Goal: Communication & Community: Answer question/provide support

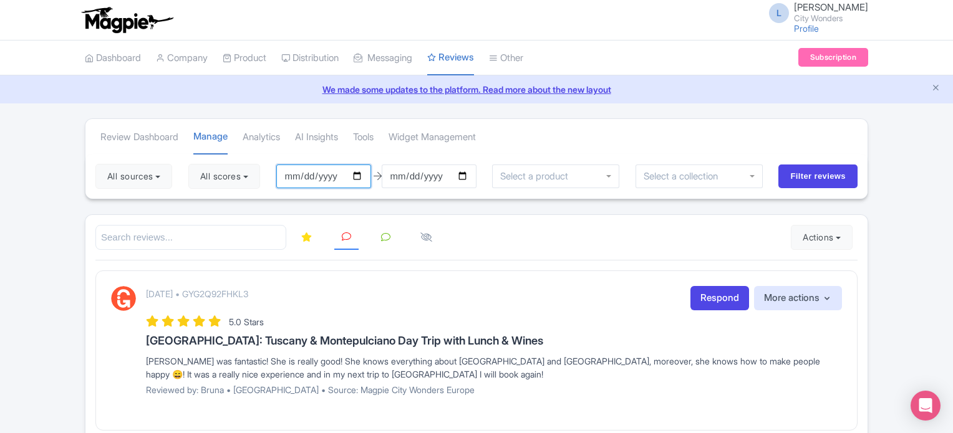
click at [360, 177] on input "2025-06-25" at bounding box center [323, 177] width 95 height 24
type input "[DATE]"
click at [254, 173] on button "All scores" at bounding box center [224, 176] width 72 height 25
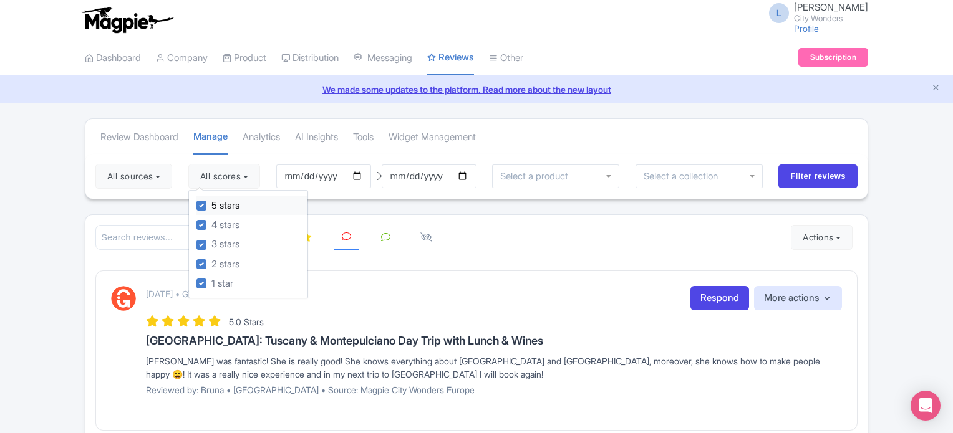
click at [211, 204] on label "5 stars" at bounding box center [225, 206] width 28 height 14
click at [211, 204] on input "5 stars" at bounding box center [215, 202] width 8 height 8
checkbox input "false"
click at [211, 219] on label "4 stars" at bounding box center [225, 225] width 28 height 14
click at [211, 219] on input "4 stars" at bounding box center [215, 222] width 8 height 8
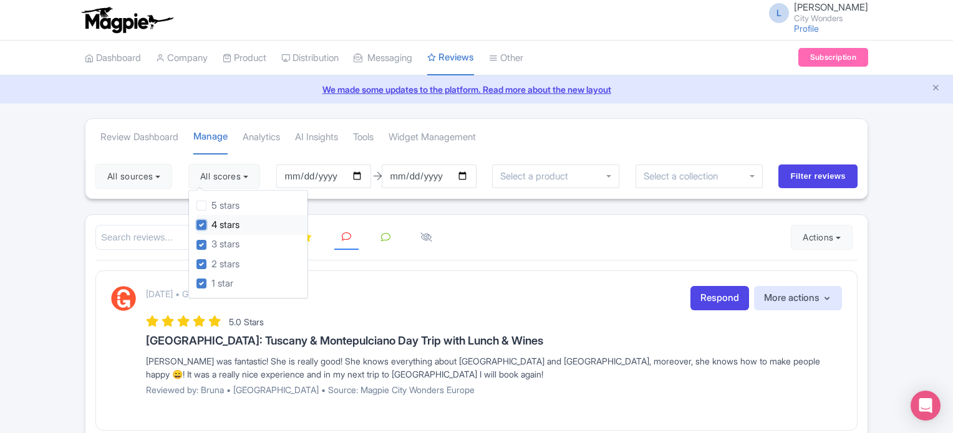
checkbox input "false"
click at [806, 175] on input "Filter reviews" at bounding box center [817, 177] width 79 height 24
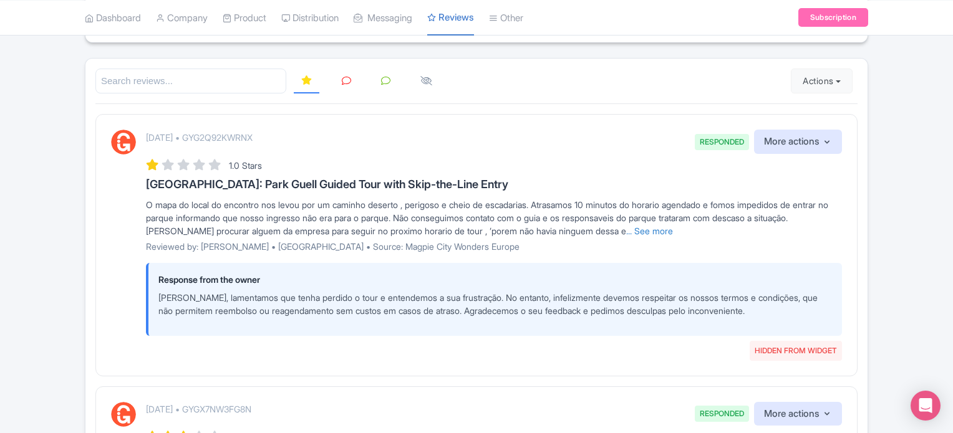
scroll to position [187, 0]
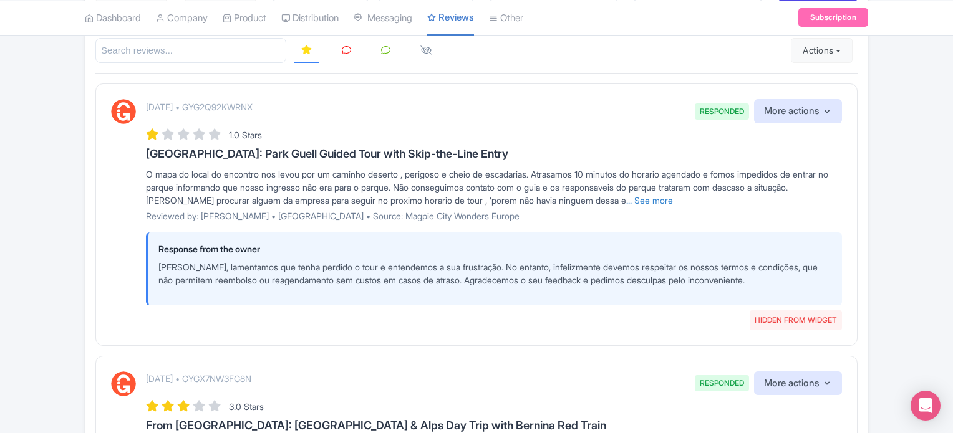
click at [345, 47] on icon at bounding box center [346, 50] width 9 height 9
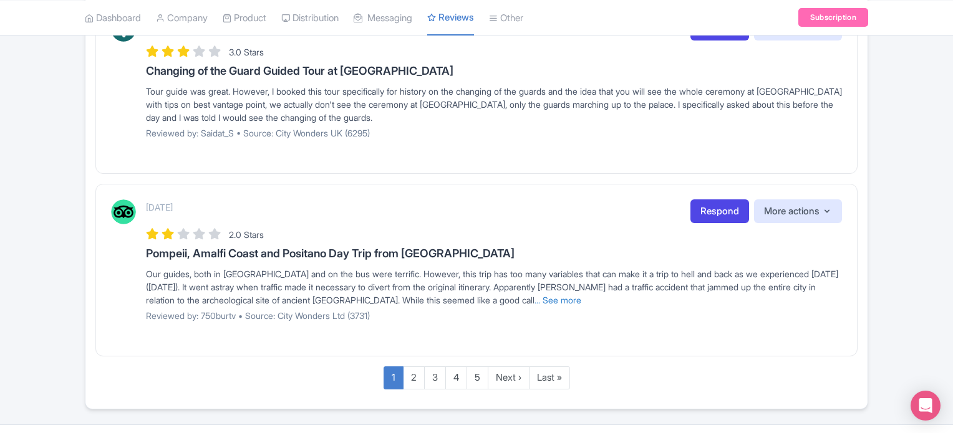
scroll to position [1705, 0]
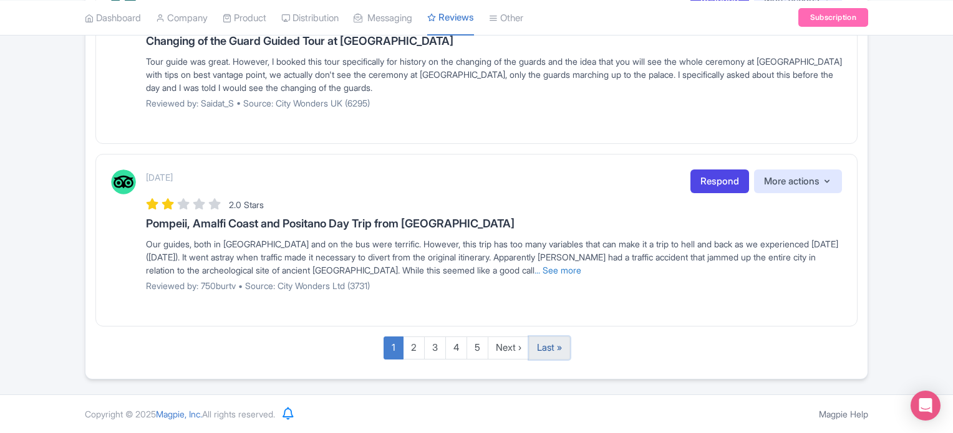
click at [546, 349] on link "Last »" at bounding box center [549, 348] width 41 height 23
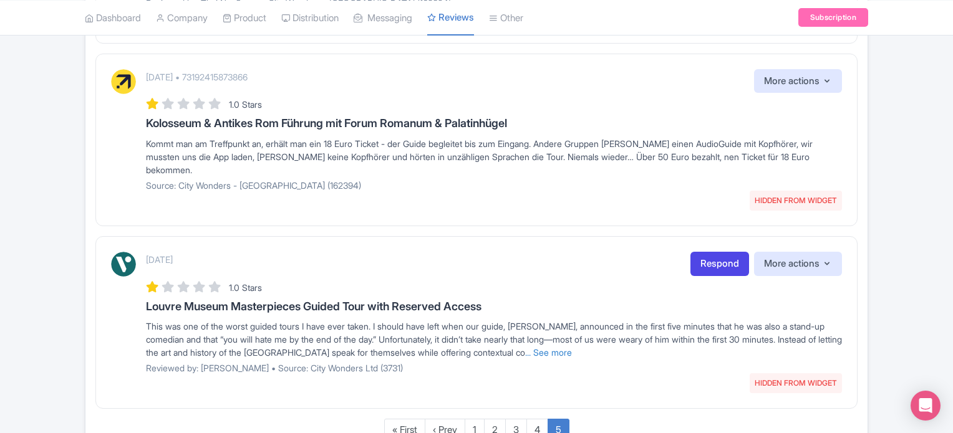
scroll to position [779, 0]
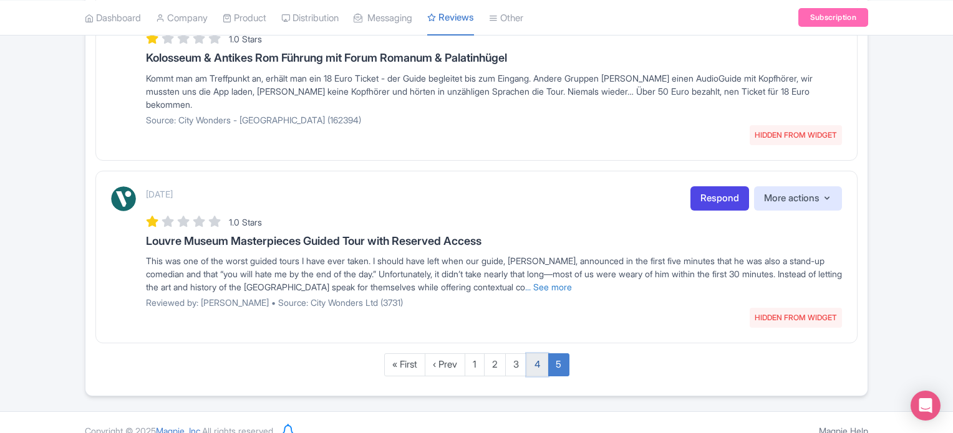
click at [539, 354] on link "4" at bounding box center [537, 365] width 22 height 23
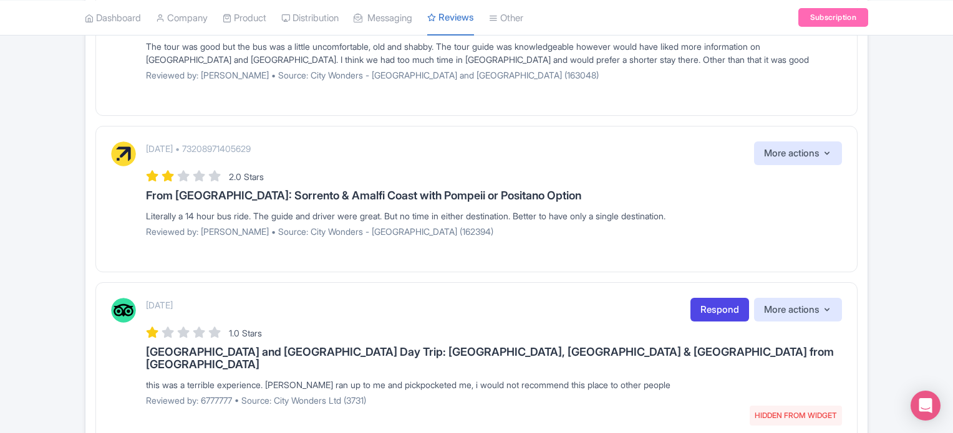
scroll to position [1640, 0]
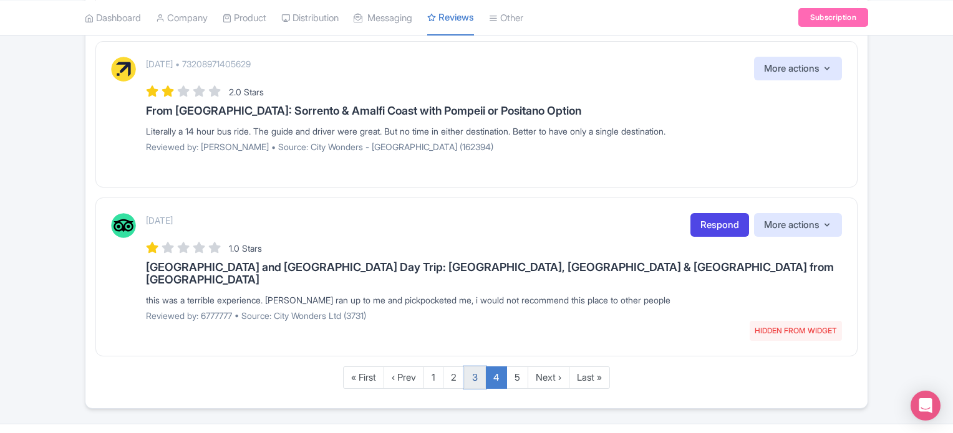
click at [472, 367] on link "3" at bounding box center [475, 378] width 22 height 23
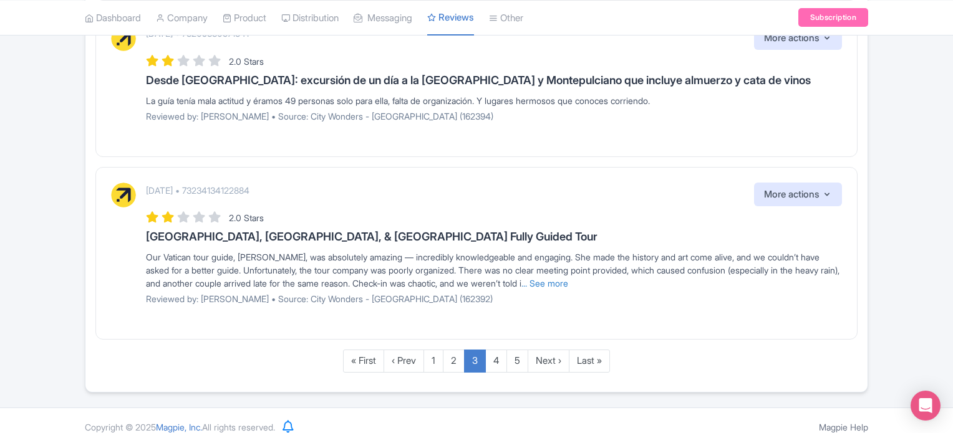
scroll to position [1640, 0]
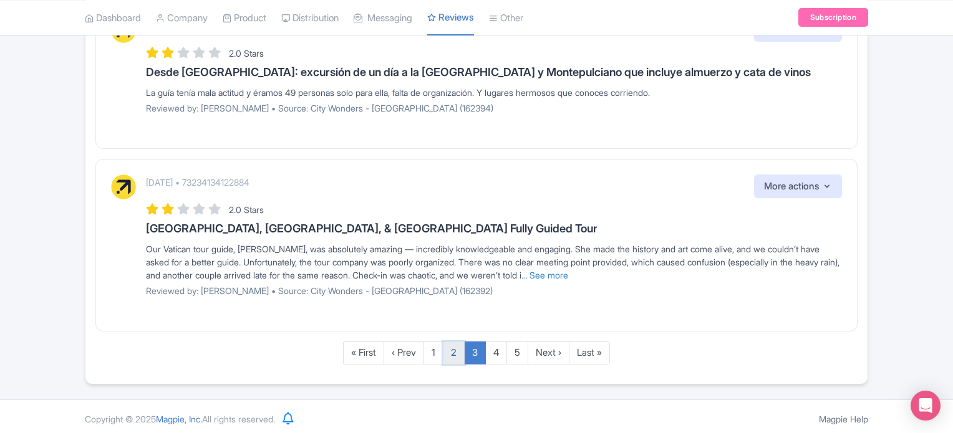
click at [456, 344] on link "2" at bounding box center [454, 353] width 22 height 23
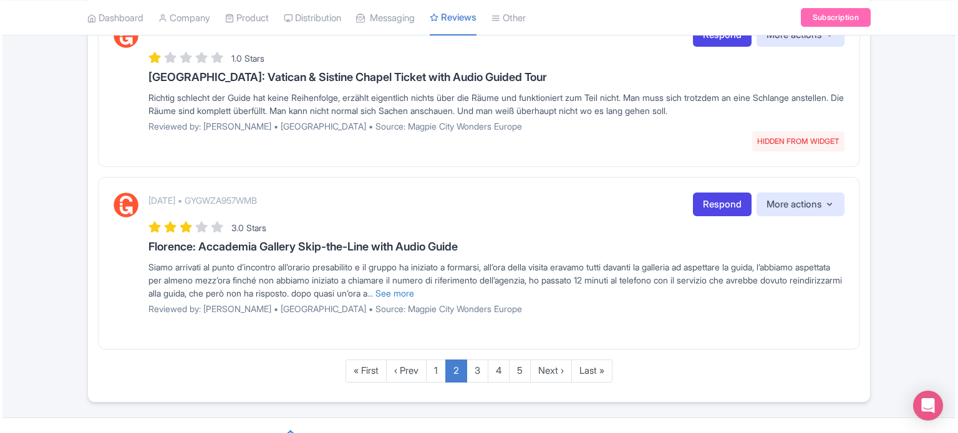
scroll to position [1640, 0]
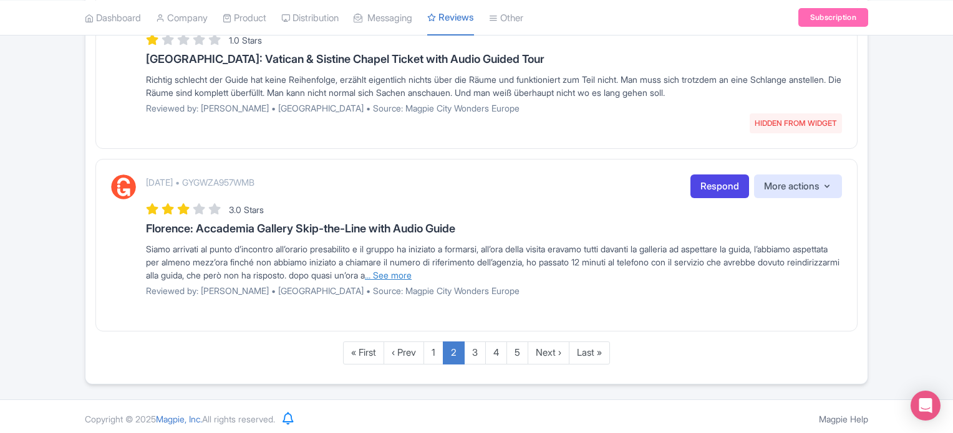
click at [412, 271] on link "... See more" at bounding box center [388, 275] width 47 height 11
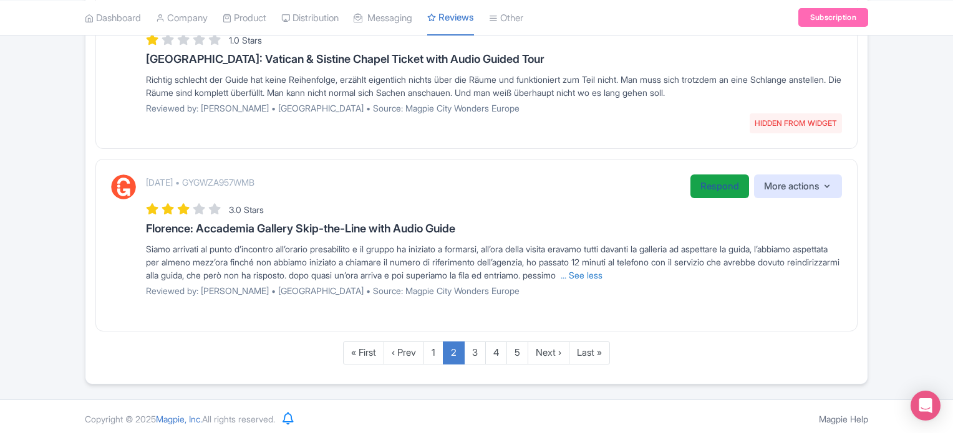
click at [706, 181] on link "Respond" at bounding box center [719, 187] width 59 height 24
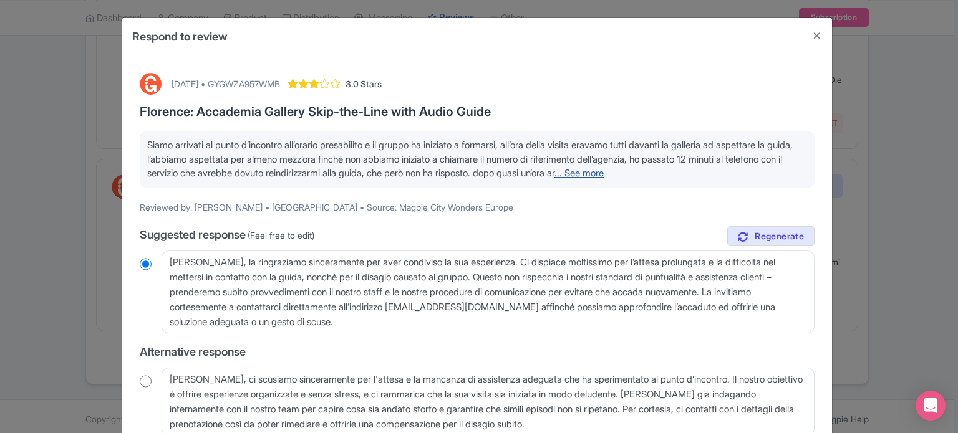
click at [604, 175] on link "... See more" at bounding box center [578, 173] width 49 height 12
drag, startPoint x: 231, startPoint y: 185, endPoint x: 147, endPoint y: 147, distance: 92.7
click at [147, 147] on p "Siamo arrivati al punto d’incontro all’orario presabilito e il gruppo ha inizia…" at bounding box center [477, 159] width 660 height 42
copy span "Siamo arrivati al punto d’incontro all’orario presabilito e il gruppo ha inizia…"
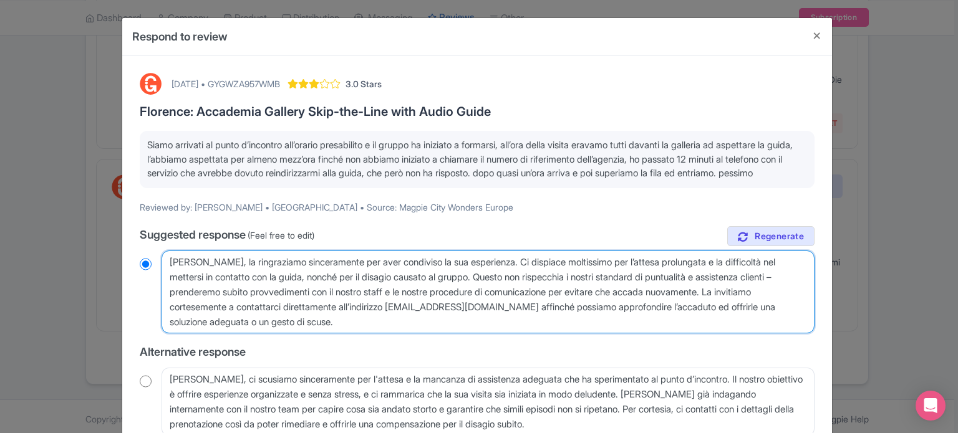
drag, startPoint x: 372, startPoint y: 336, endPoint x: 106, endPoint y: 254, distance: 278.0
click at [106, 255] on div "Respond to review September 18, 2025 • GYGWZA957WMB 3.0 Stars Florence: Accadem…" at bounding box center [479, 216] width 958 height 433
paste textarea "Ospite, ci scusiamo sinceramente per l’attesa e i disagi riscontrati al punto d…"
type textarea "Gentile Ospite, ci scusiamo sinceramente per l’attesa e i disagi riscontrati al…"
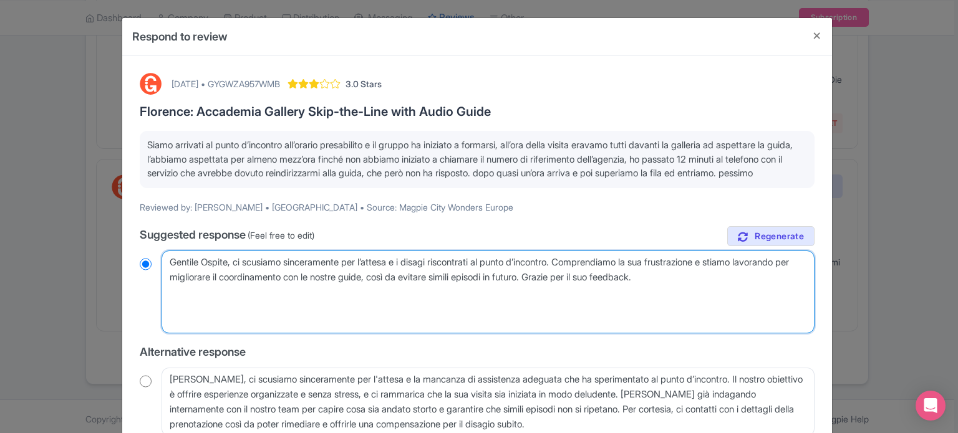
radio input "true"
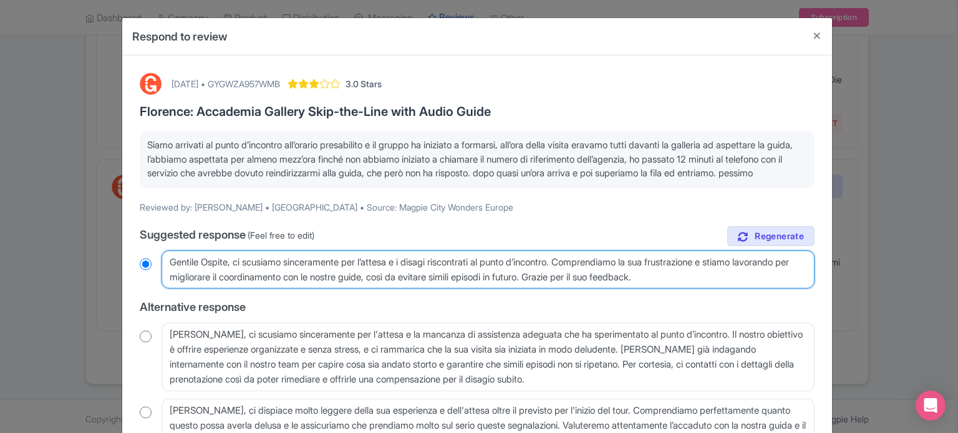
type textarea "Gentile Ospite, ci scusiamo sinceramente per l’attesa e i disagi riscontrati al…"
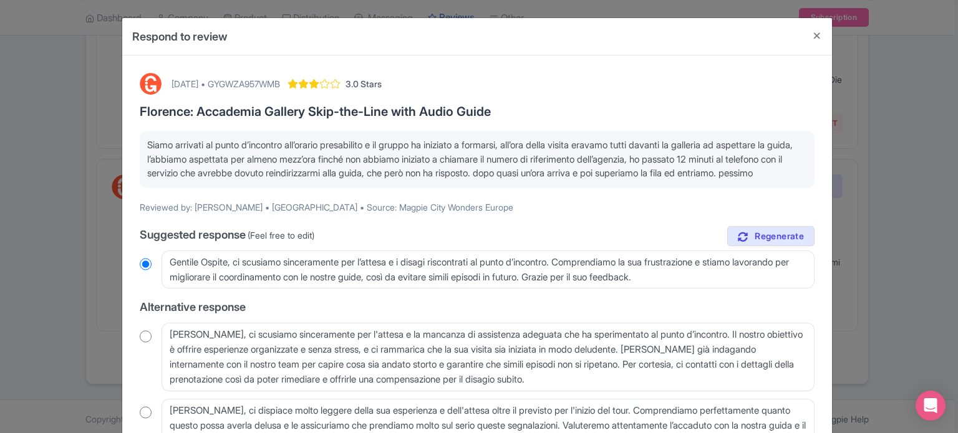
click at [280, 87] on div "September 18, 2025 • GYGWZA957WMB" at bounding box center [226, 83] width 109 height 13
copy div "GYGWZA957WMB"
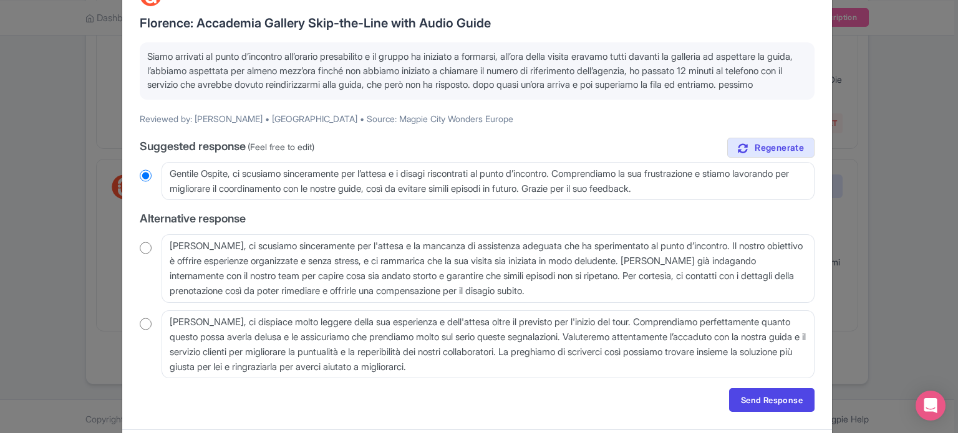
scroll to position [137, 0]
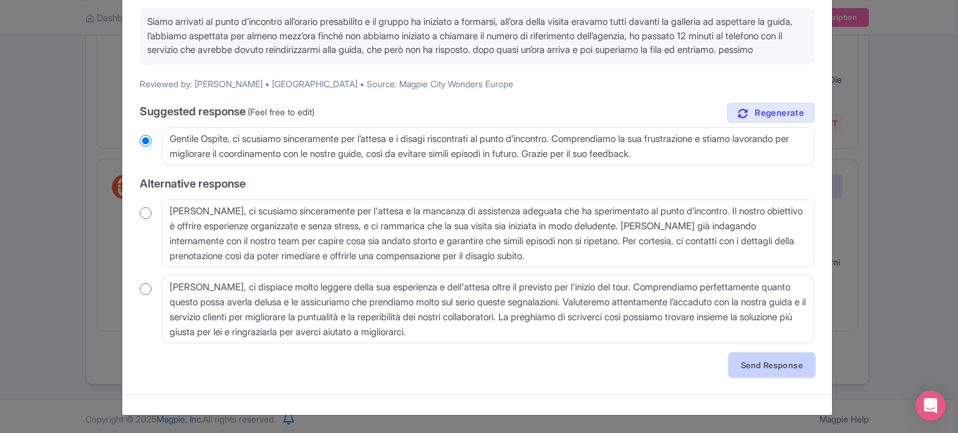
click at [762, 366] on link "Send Response" at bounding box center [771, 366] width 85 height 24
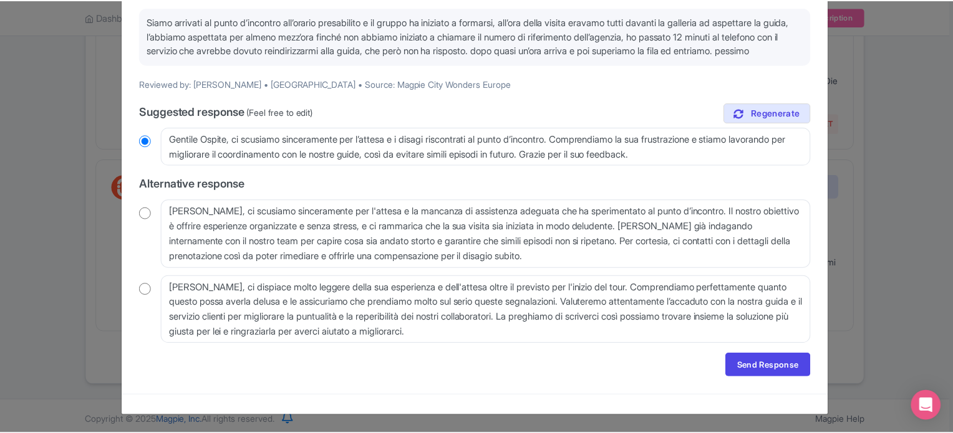
scroll to position [0, 0]
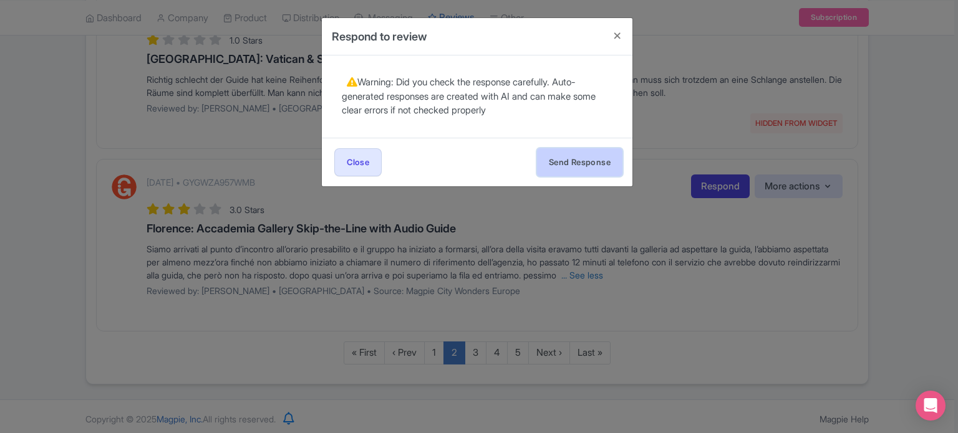
click at [588, 165] on button "Send Response" at bounding box center [579, 162] width 85 height 28
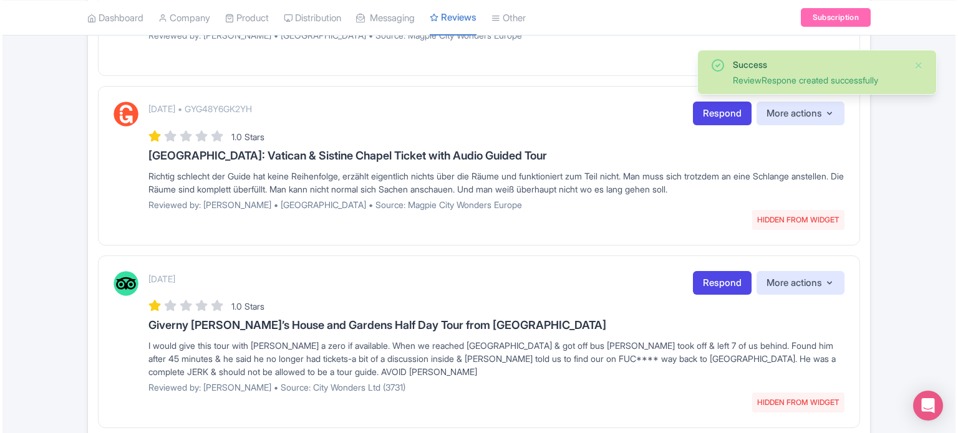
scroll to position [1515, 0]
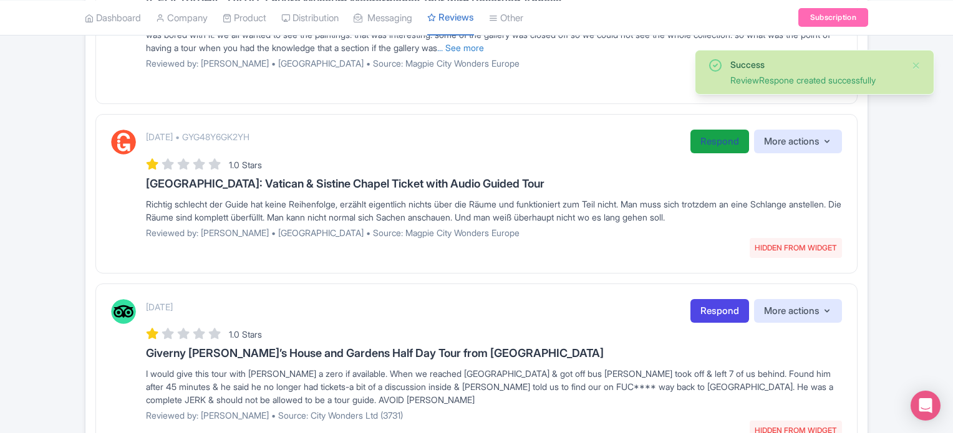
click at [709, 140] on link "Respond" at bounding box center [719, 142] width 59 height 24
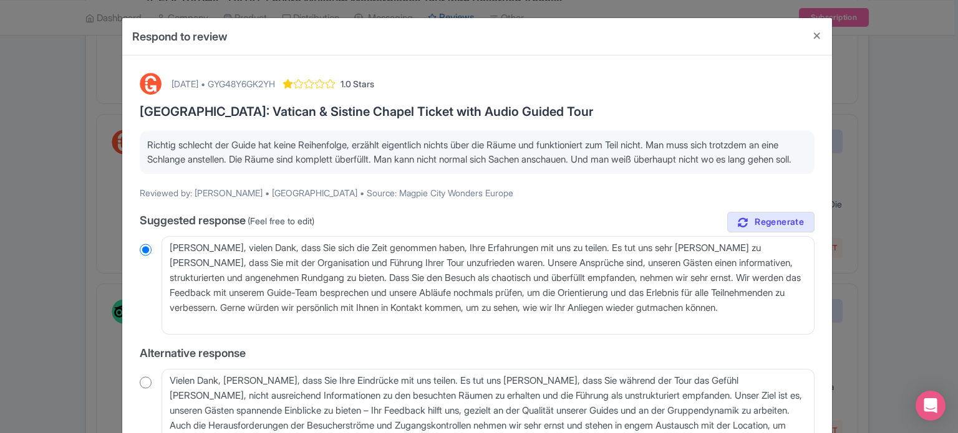
drag, startPoint x: 231, startPoint y: 177, endPoint x: 128, endPoint y: 144, distance: 108.5
click at [128, 144] on div "September 18, 2025 • GYG48Y6GK2YH 1.0 Stars Rome: Vatican & Sistine Chapel Tick…" at bounding box center [477, 325] width 710 height 539
copy p "Richtig schlecht der Guide hat keine Reihenfolge, erzählt eigentlich nichts übe…"
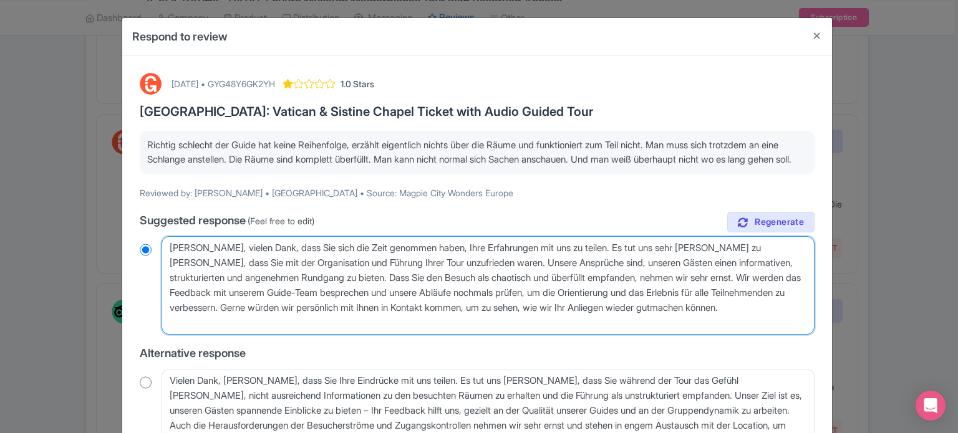
drag, startPoint x: 220, startPoint y: 336, endPoint x: 110, endPoint y: 220, distance: 159.3
click at [110, 223] on div "Respond to review September 18, 2025 • GYG48Y6GK2YH 1.0 Stars Rome: Vatican & S…" at bounding box center [479, 216] width 958 height 433
paste textarea "Es tut uns sehr leid, dass Ihre Erfahrung nicht zufriedenstellend war. Leider l…"
type textarea "Es tut uns sehr leid, dass Ihre Erfahrung nicht zufriedenstellend war. Leider l…"
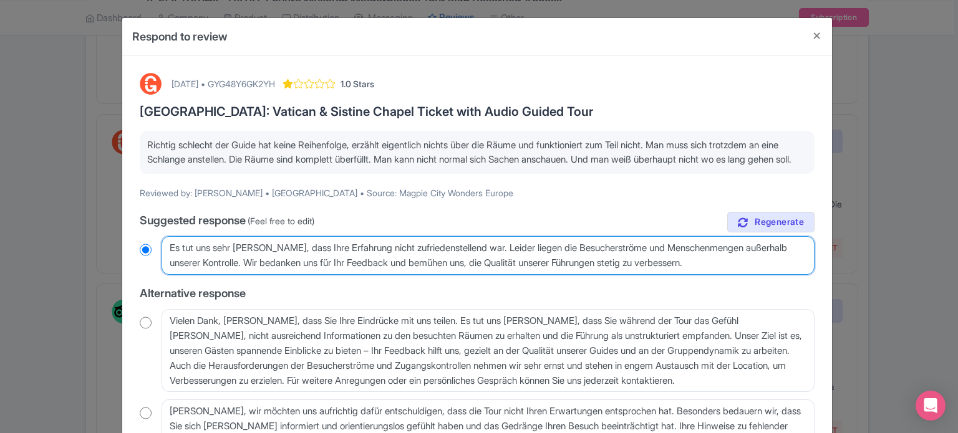
radio input "true"
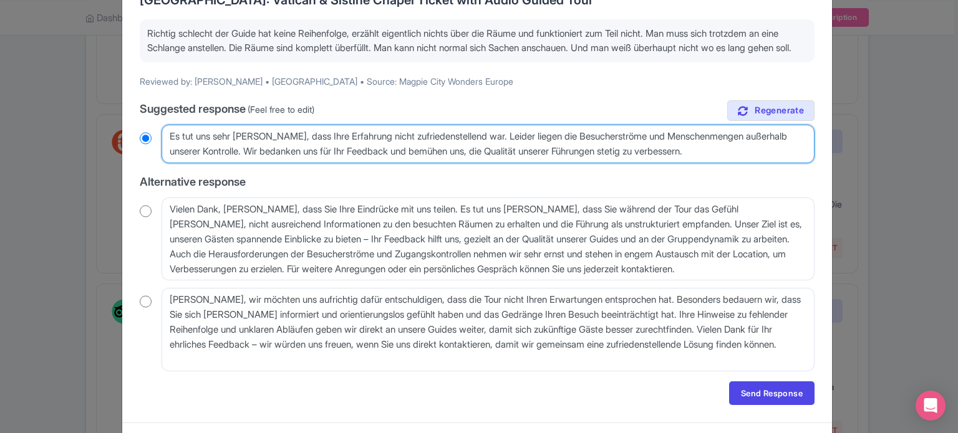
scroll to position [152, 0]
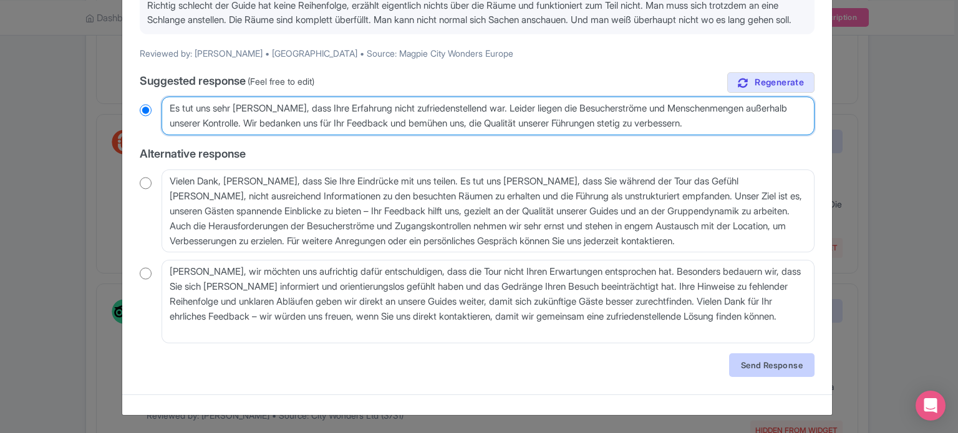
type textarea "Es tut uns sehr leid, dass Ihre Erfahrung nicht zufriedenstellend war. Leider l…"
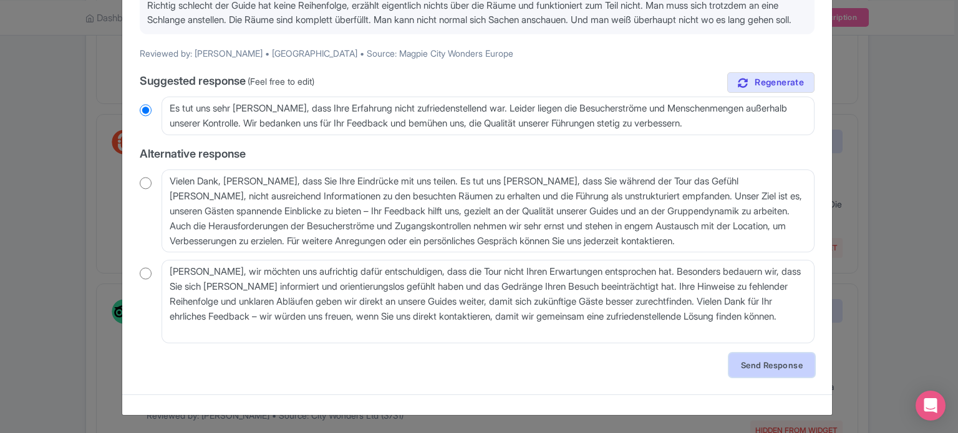
click at [739, 364] on link "Send Response" at bounding box center [771, 366] width 85 height 24
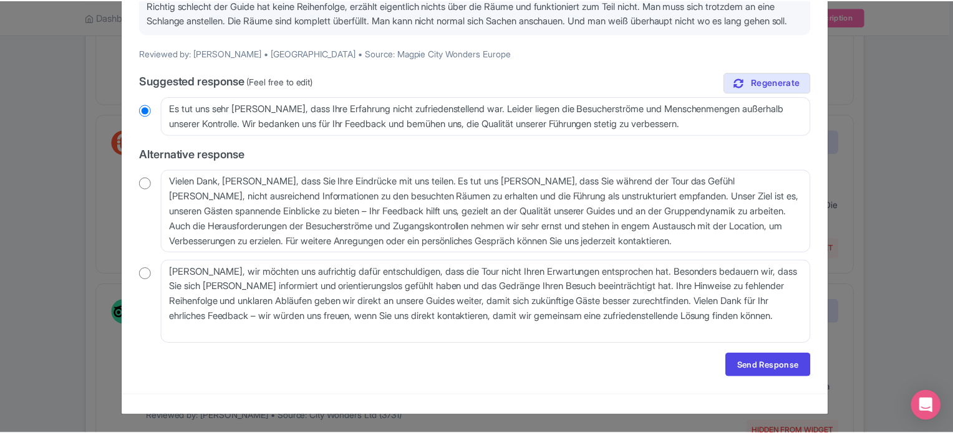
scroll to position [0, 0]
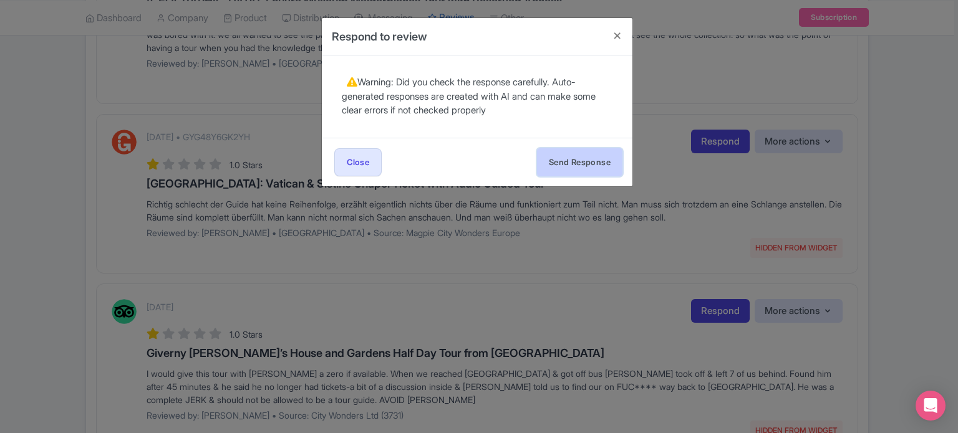
click at [576, 152] on button "Send Response" at bounding box center [579, 162] width 85 height 28
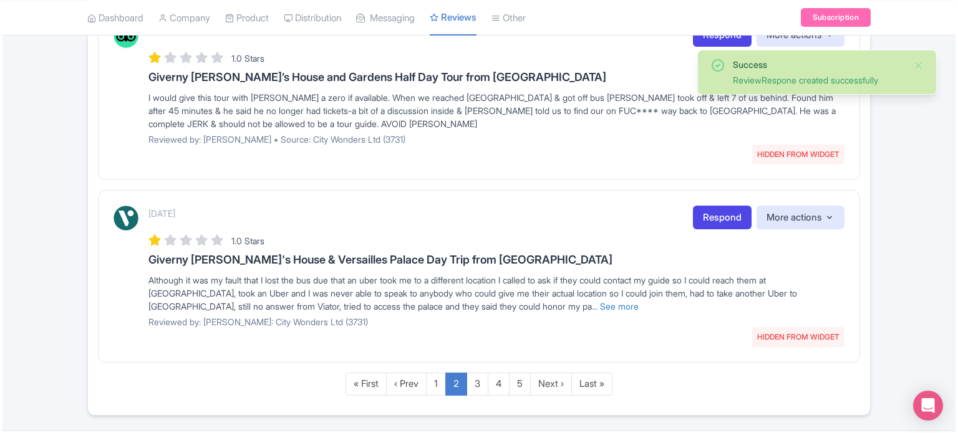
scroll to position [1310, 0]
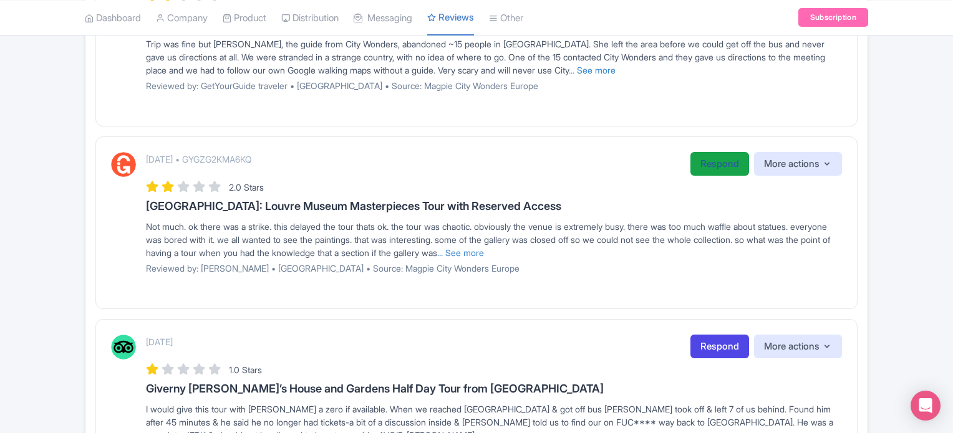
click at [707, 159] on link "Respond" at bounding box center [719, 164] width 59 height 24
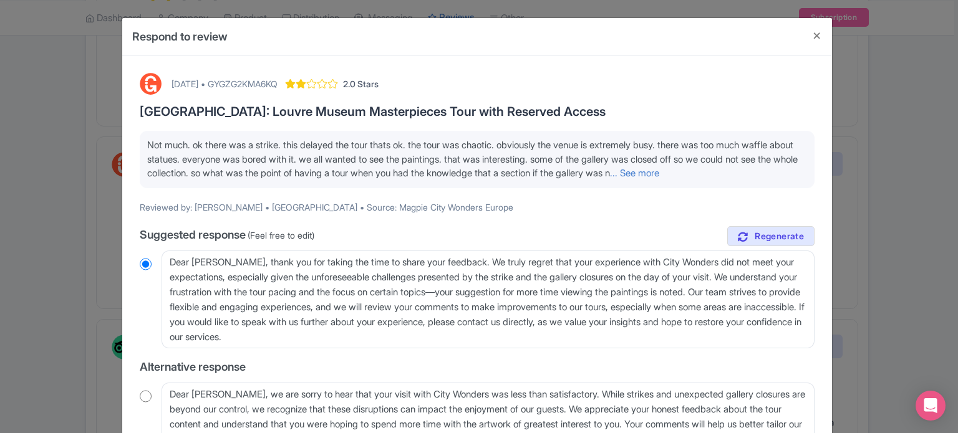
click at [659, 172] on link "... See more" at bounding box center [634, 173] width 49 height 12
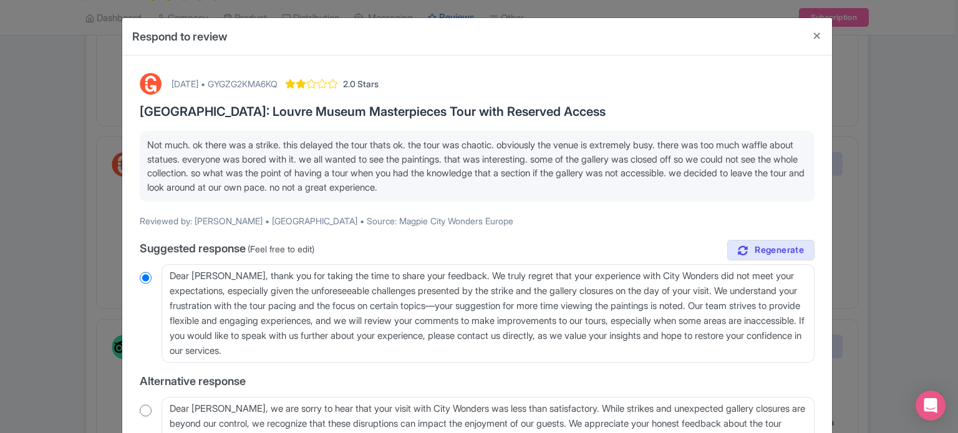
click at [278, 82] on div "[DATE] • GYGZG2KMA6KQ" at bounding box center [225, 83] width 106 height 13
click at [278, 81] on div "[DATE] • GYGZG2KMA6KQ" at bounding box center [225, 83] width 106 height 13
copy div "GYGZG2KMA6KQ"
drag, startPoint x: 601, startPoint y: 191, endPoint x: 135, endPoint y: 147, distance: 468.7
click at [135, 147] on div "[DATE] • GYGZG2KMA6KQ 2.0 Stars [GEOGRAPHIC_DATA]: [GEOGRAPHIC_DATA] Masterpiec…" at bounding box center [477, 331] width 690 height 532
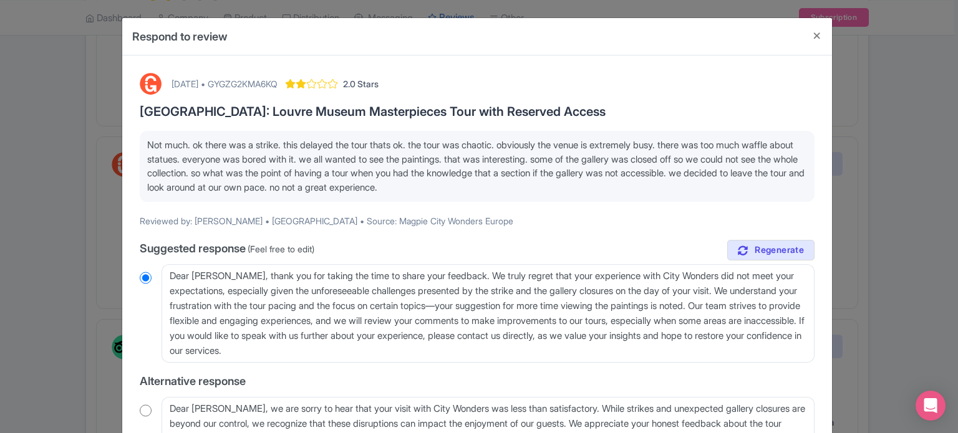
copy span "Not much. ok there was a strike. this delayed the tour thats ok. the tour was c…"
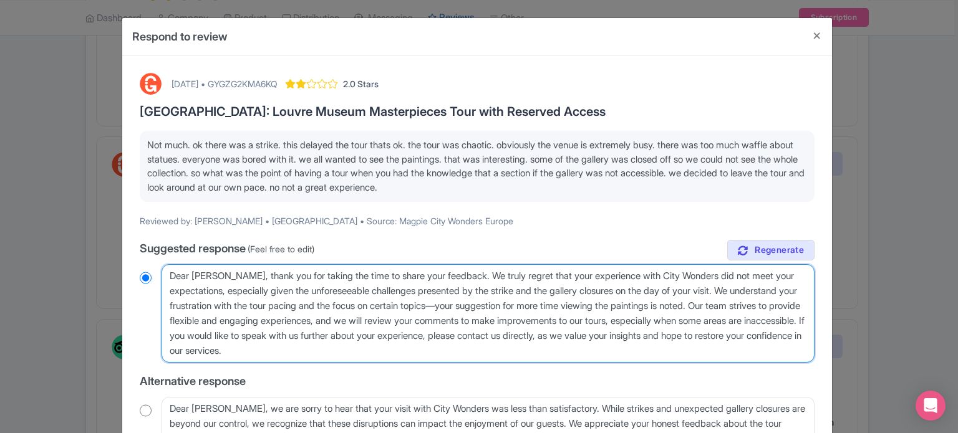
drag, startPoint x: 445, startPoint y: 351, endPoint x: 15, endPoint y: 256, distance: 440.0
click at [15, 256] on div "Respond to review [DATE] • GYGZG2KMA6KQ 2.0 Stars [GEOGRAPHIC_DATA]: [GEOGRAPHI…" at bounding box center [479, 216] width 958 height 433
paste textarea "We’re very sorry your experience was disappointing. The strike and gallery clos…"
type textarea "We’re very sorry your experience was disappointing. The strike and gallery clos…"
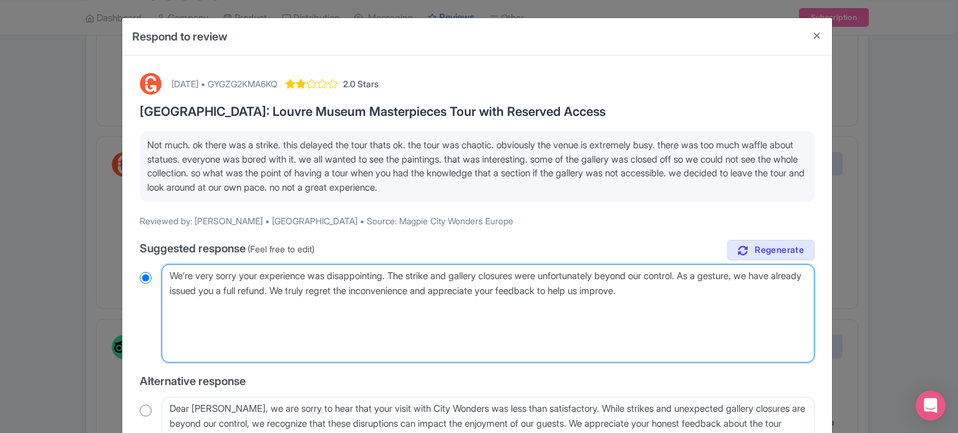
radio input "true"
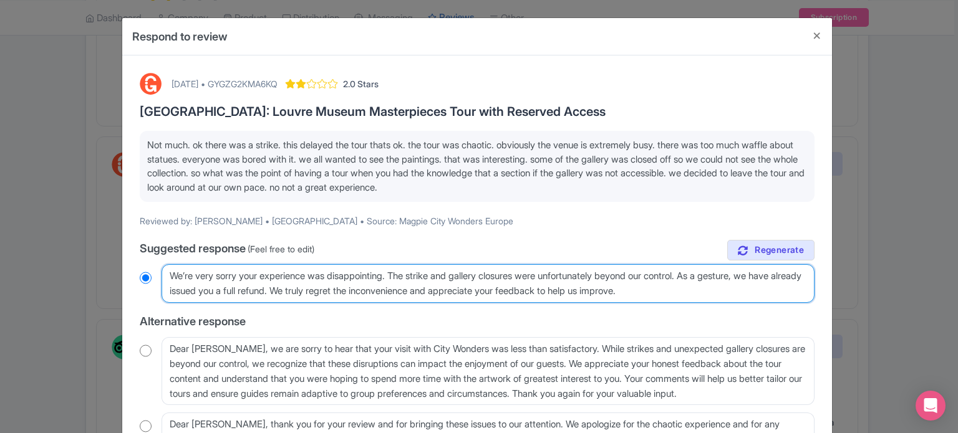
click at [163, 273] on textarea "Dear Melissa, thank you for taking the time to share your feedback. We truly re…" at bounding box center [488, 283] width 653 height 39
type textarea "HWe’re very sorry your experience was disappointing. The strike and gallery clo…"
radio input "true"
type textarea "HlWe’re very sorry your experience was disappointing. The strike and gallery cl…"
radio input "true"
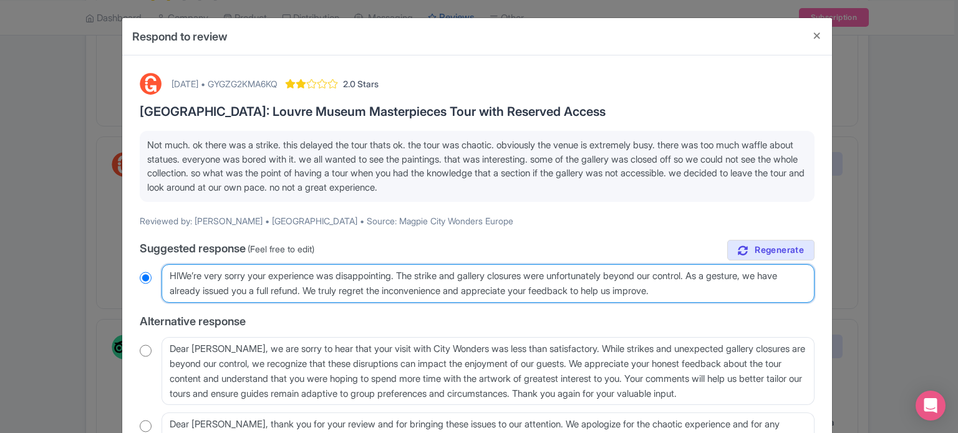
type textarea "HllWe’re very sorry your experience was disappointing. The strike and gallery c…"
radio input "true"
type textarea "Hllo We’re very sorry your experience was disappointing. The strike and gallery…"
radio input "true"
type textarea "Hllo MWe’re very sorry your experience was disappointing. The strike and galler…"
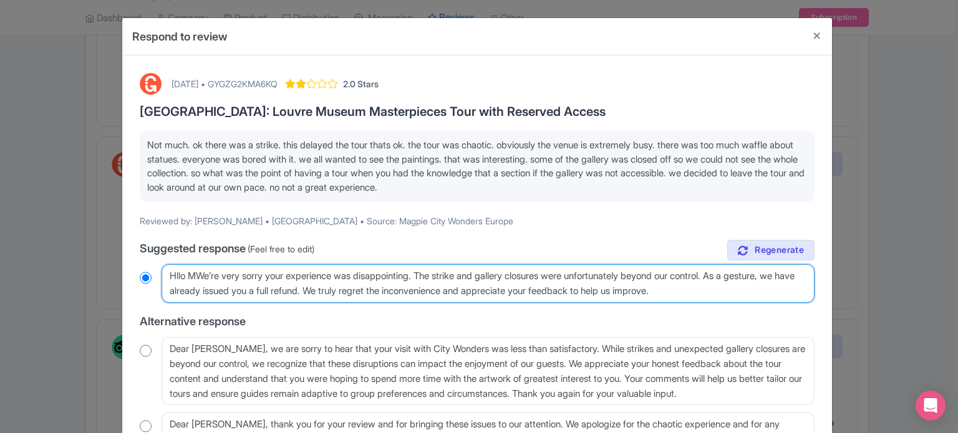
radio input "true"
type textarea "Hllo We’re very sorry your experience was disappointing. The strike and gallery…"
radio input "true"
type textarea "HlloWe’re very sorry your experience was disappointing. The strike and gallery …"
radio input "true"
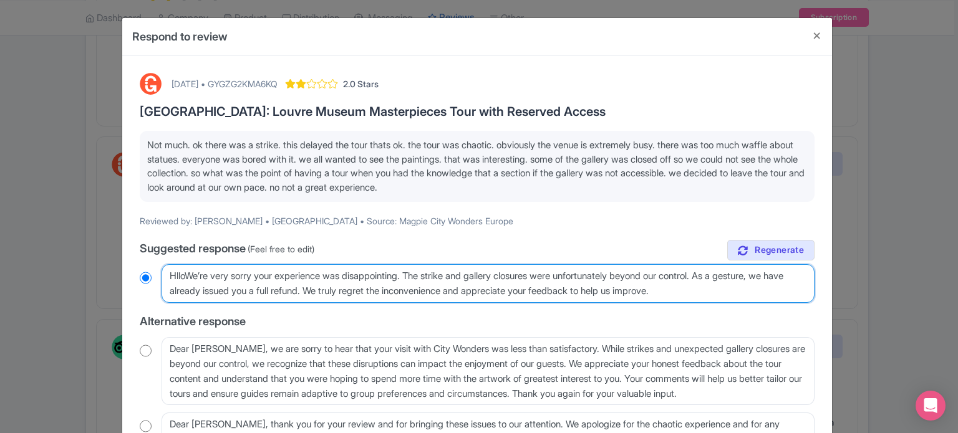
type textarea "HllWe’re very sorry your experience was disappointing. The strike and gallery c…"
radio input "true"
type textarea "HlWe’re very sorry your experience was disappointing. The strike and gallery cl…"
radio input "true"
type textarea "HWe’re very sorry your experience was disappointing. The strike and gallery clo…"
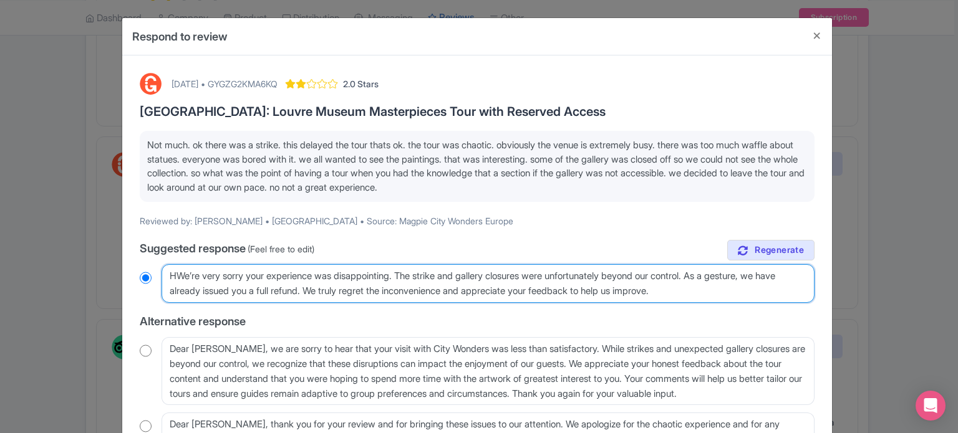
radio input "true"
type textarea "HeWe’re very sorry your experience was disappointing. The strike and gallery cl…"
radio input "true"
type textarea "HelWe’re very sorry your experience was disappointing. The strike and gallery c…"
radio input "true"
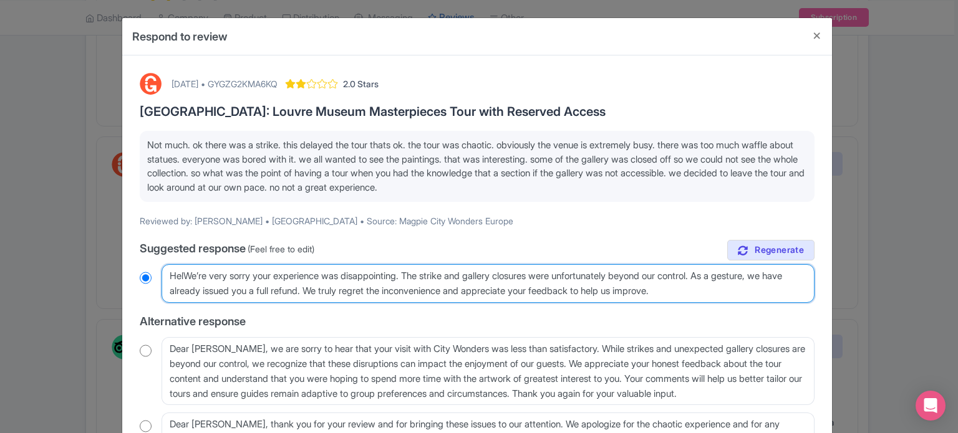
type textarea "HellWe’re very sorry your experience was disappointing. The strike and gallery …"
radio input "true"
type textarea "HelloWe’re very sorry your experience was disappointing. The strike and gallery…"
radio input "true"
type textarea "Hello We’re very sorry your experience was disappointing. The strike and galler…"
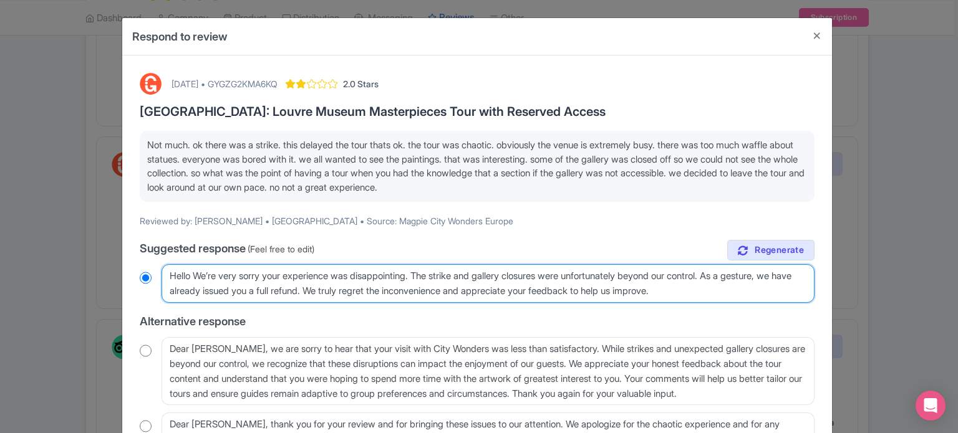
radio input "true"
type textarea "Hello MWe’re very sorry your experience was disappointing. The strike and galle…"
radio input "true"
type textarea "Hello MeWe’re very sorry your experience was disappointing. The strike and gall…"
radio input "true"
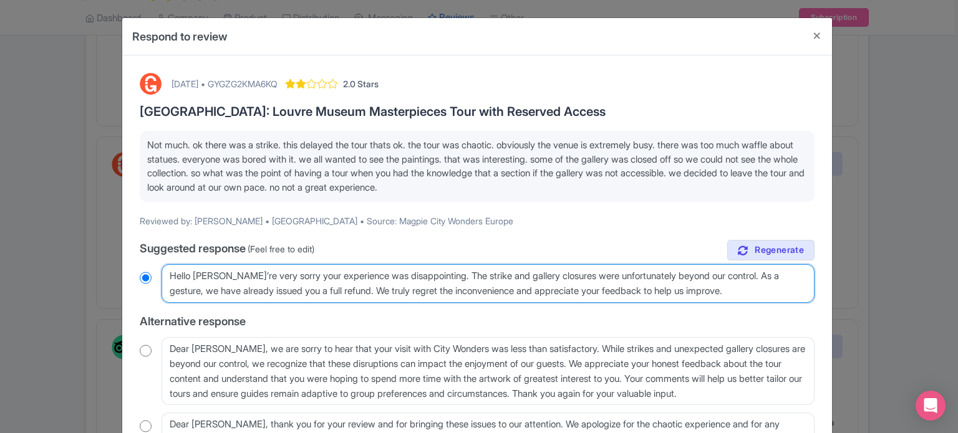
type textarea "Hello MeliWe’re very sorry your experience was disappointing. The strike and ga…"
radio input "true"
type textarea "Hello MelisWe’re very sorry your experience was disappointing. The strike and g…"
radio input "true"
type textarea "Hello MelisaWe’re very sorry your experience was disappointing. The strike and …"
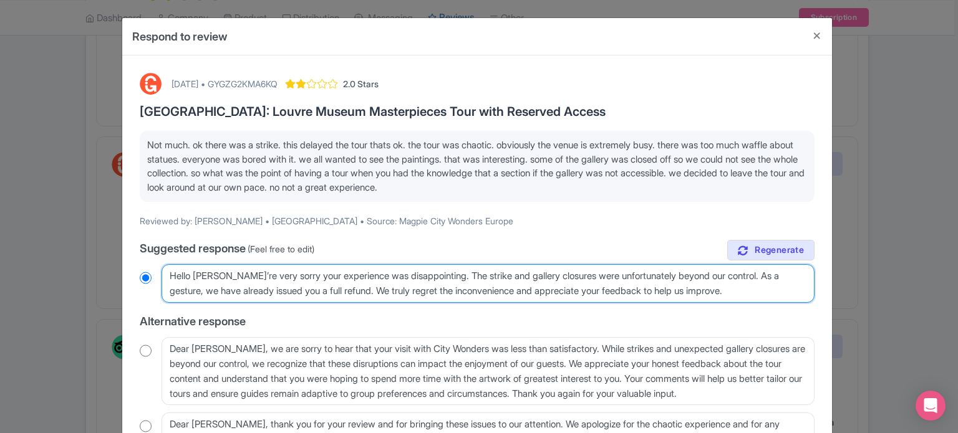
radio input "true"
type textarea "Hello MelissWe’re very sorry your experience was disappointing. The strike and …"
radio input "true"
type textarea "Hello MelissaWe’re very sorry your experience was disappointing. The strike and…"
radio input "true"
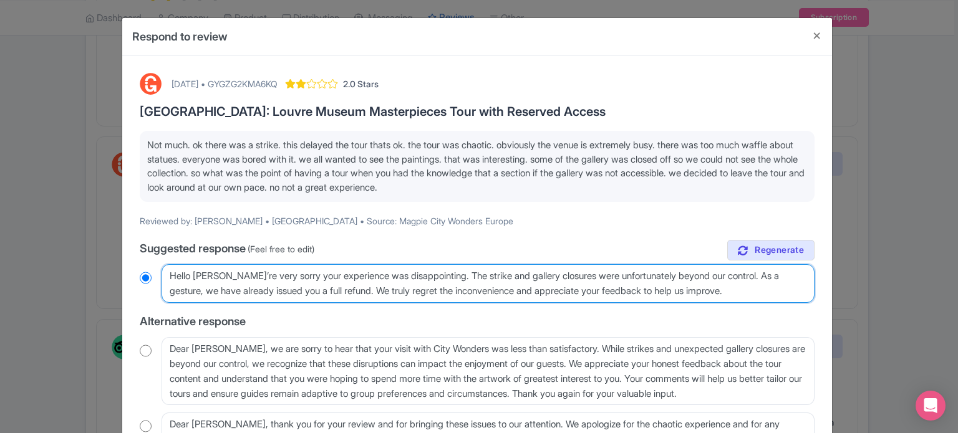
type textarea "Hello Melissa,We’re very sorry your experience was disappointing. The strike an…"
radio input "true"
type textarea "Hello Melissa, We’re very sorry your experience was disappointing. The strike a…"
radio input "true"
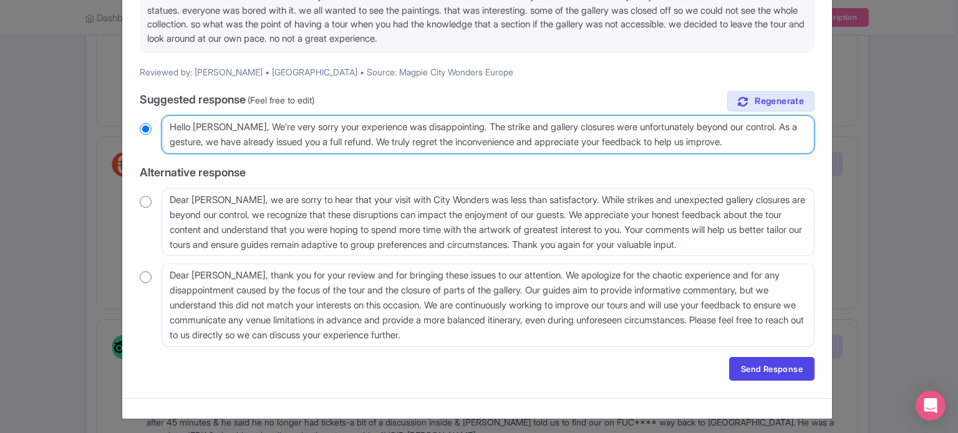
scroll to position [152, 0]
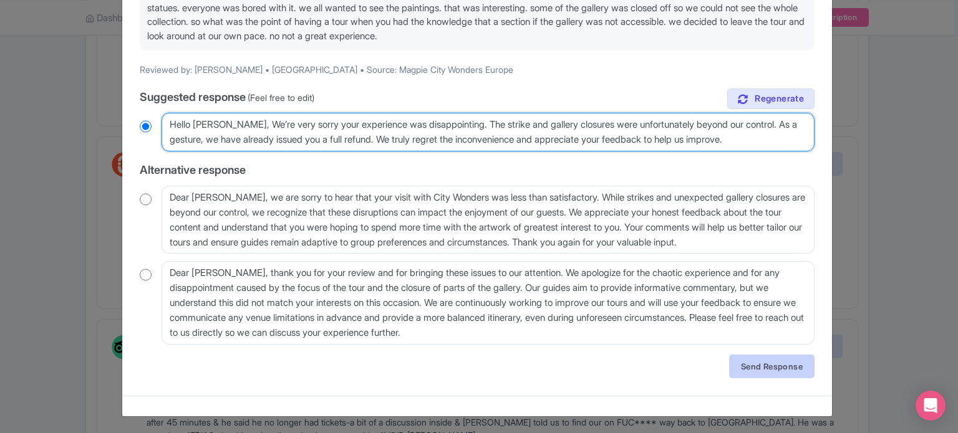
type textarea "Hello Melissa, We’re very sorry your experience was disappointing. The strike a…"
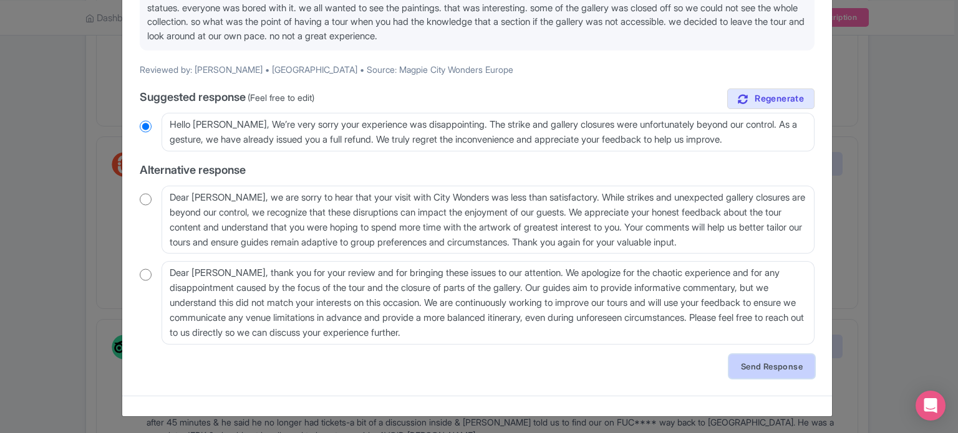
click at [736, 359] on link "Send Response" at bounding box center [771, 367] width 85 height 24
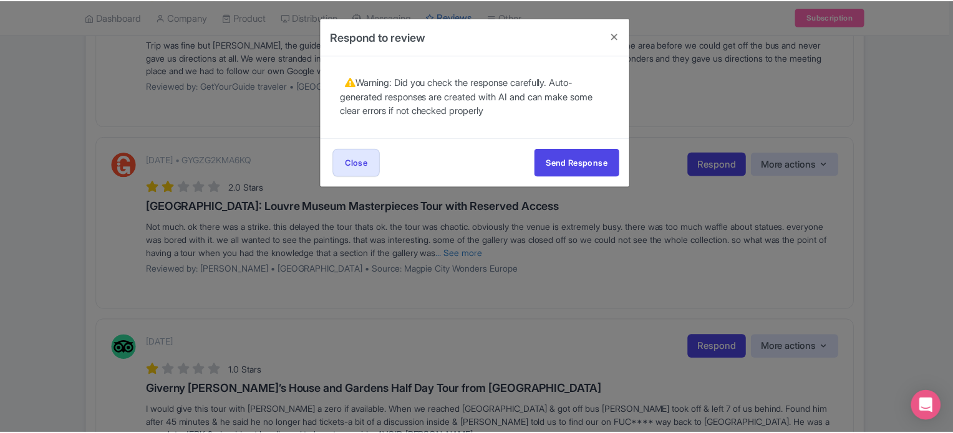
scroll to position [0, 0]
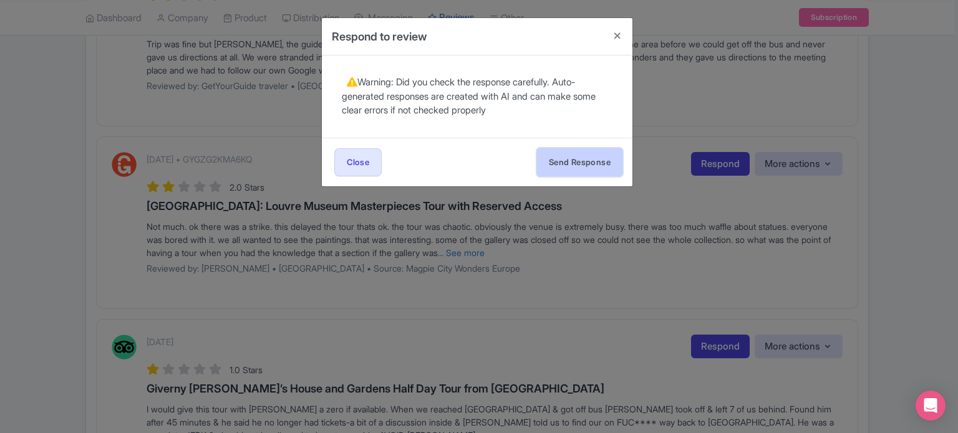
click at [563, 162] on button "Send Response" at bounding box center [579, 162] width 85 height 28
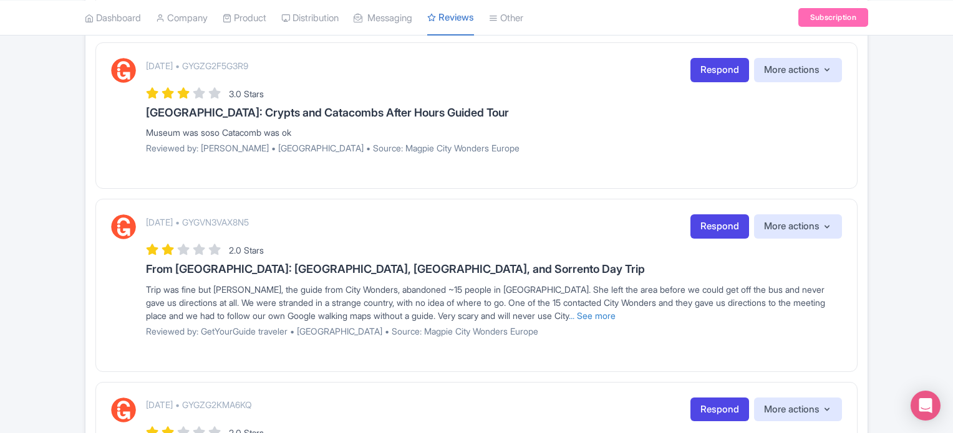
scroll to position [1060, 0]
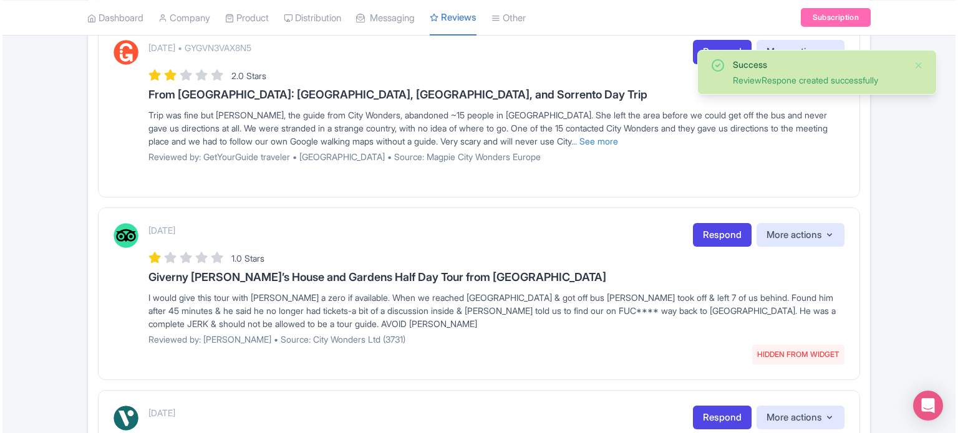
scroll to position [1190, 0]
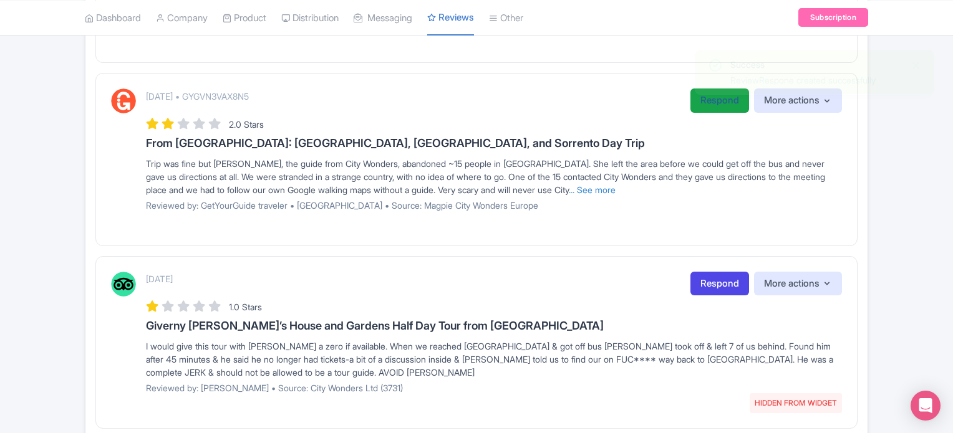
click at [706, 94] on link "Respond" at bounding box center [719, 101] width 59 height 24
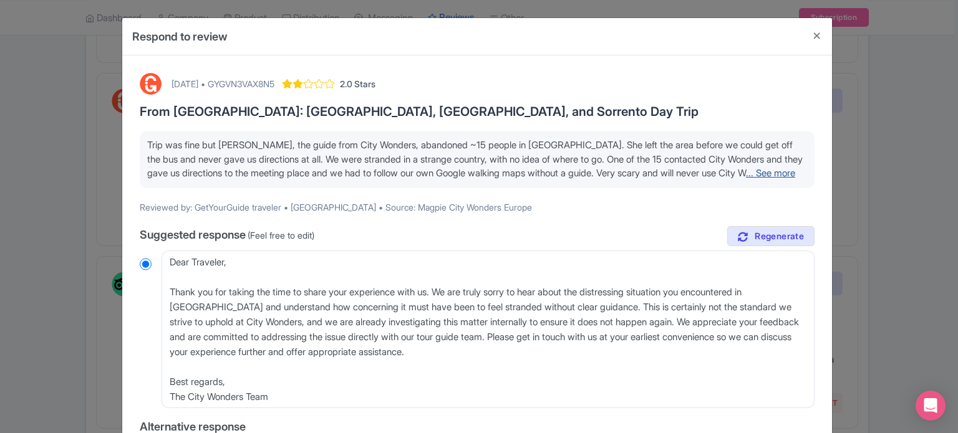
click at [768, 176] on link "... See more" at bounding box center [770, 173] width 49 height 12
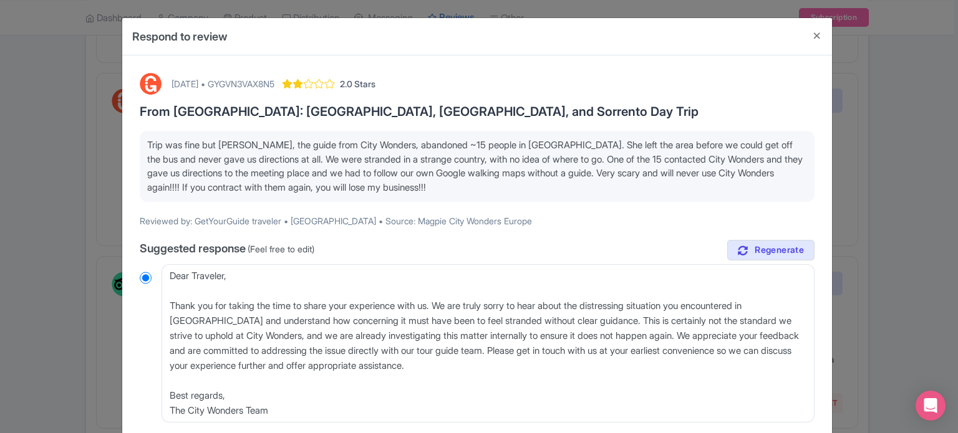
click at [274, 85] on div "[DATE] • GYGVN3VAX8N5" at bounding box center [223, 83] width 103 height 13
copy div "GYGVN3VAX8N5"
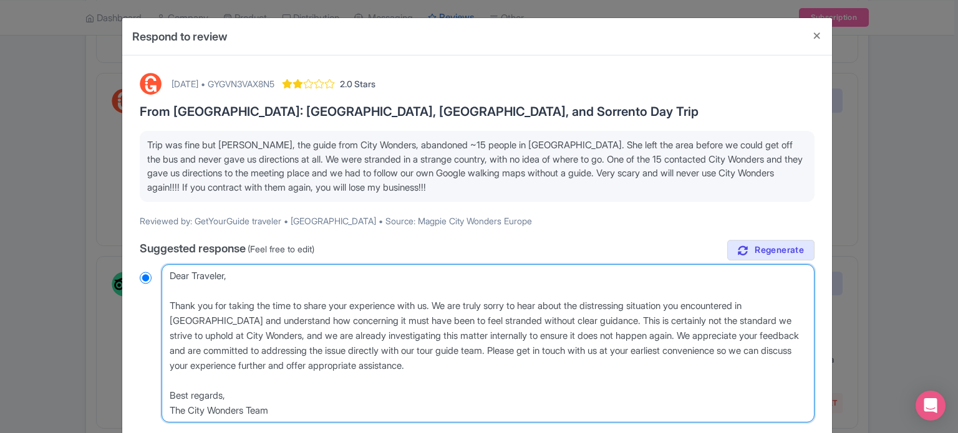
click at [170, 303] on textarea "Dear Traveler, Thank you for taking the time to share your experience with us. …" at bounding box center [488, 343] width 653 height 158
type textarea "Dear Traveler, Thank you for taking the time to share your experience with us. …"
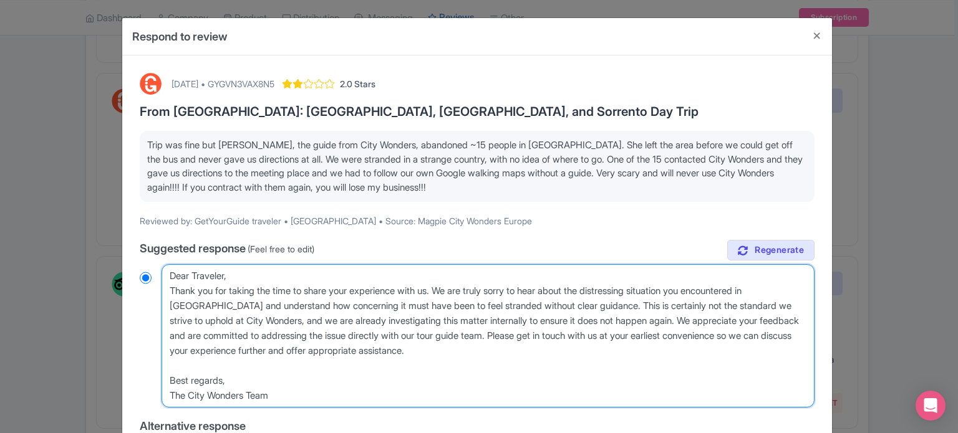
radio input "true"
type textarea "Dear Traveler, Thank you for taking the time to share your experience with us. …"
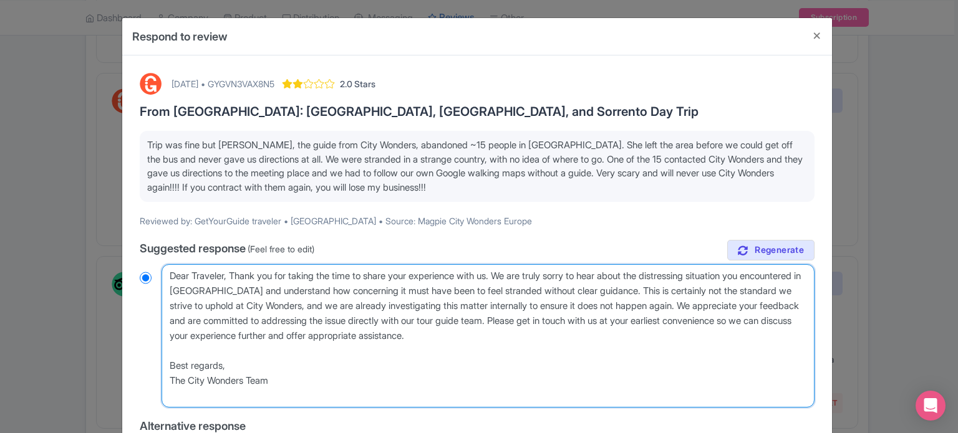
radio input "true"
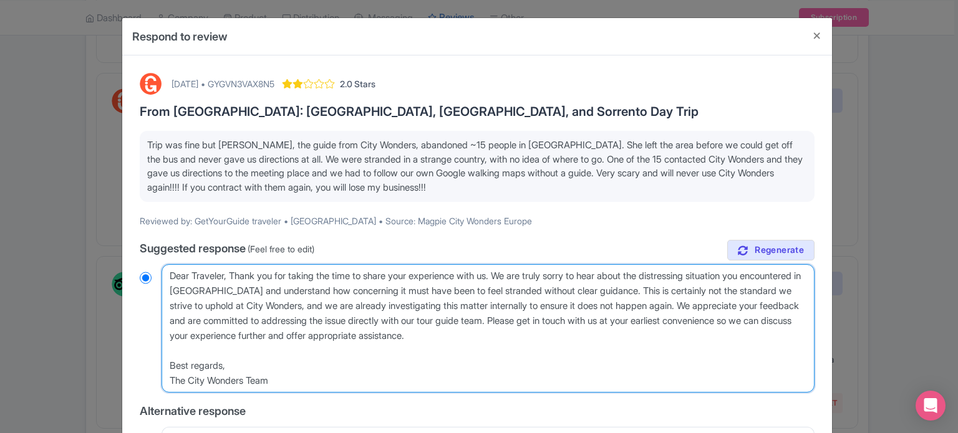
type textarea "Dear Traveler,Thank you for taking the time to share your experience with us. W…"
radio input "true"
type textarea "Dear TravelerThank you for taking the time to share your experience with us. We…"
radio input "true"
type textarea "Dear TraveleThank you for taking the time to share your experience with us. We …"
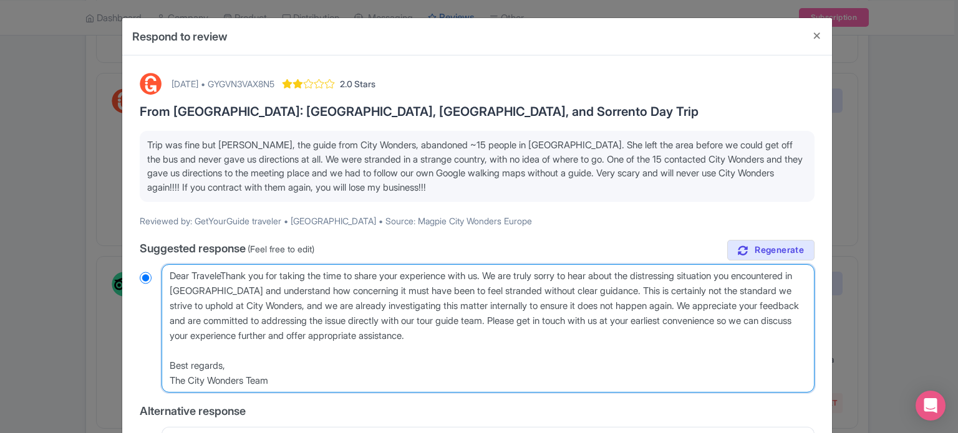
radio input "true"
type textarea "Dear TravelThank you for taking the time to share your experience with us. We a…"
radio input "true"
type textarea "Dear TraveThank you for taking the time to share your experience with us. We ar…"
radio input "true"
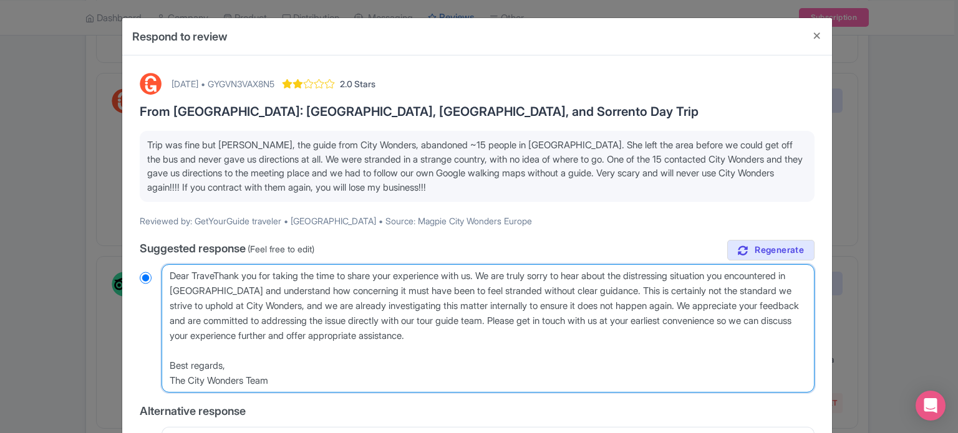
type textarea "Dear TravThank you for taking the time to share your experience with us. We are…"
radio input "true"
type textarea "Dear TraThank you for taking the time to share your experience with us. We are …"
radio input "true"
type textarea "Dear TrThank you for taking the time to share your experience with us. We are t…"
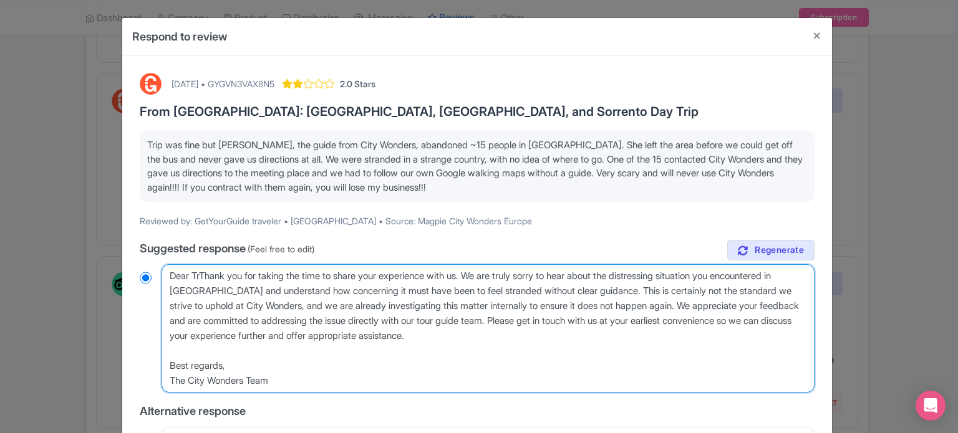
radio input "true"
type textarea "Dear TThank you for taking the time to share your experience with us. We are tr…"
radio input "true"
type textarea "Dear Thank you for taking the time to share your experience with us. We are tru…"
radio input "true"
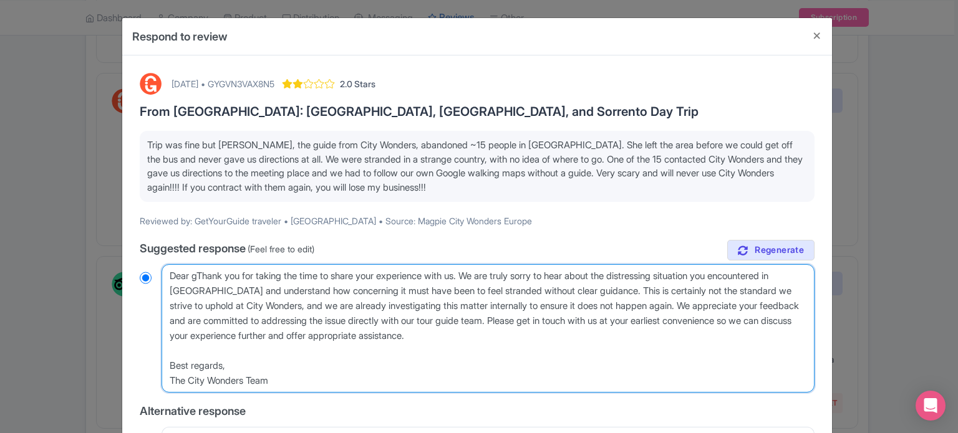
type textarea "Dear guThank you for taking the time to share your experience with us. We are t…"
radio input "true"
type textarea "Dear gueThank you for taking the time to share your experience with us. We are …"
radio input "true"
type textarea "Dear guesThank you for taking the time to share your experience with us. We are…"
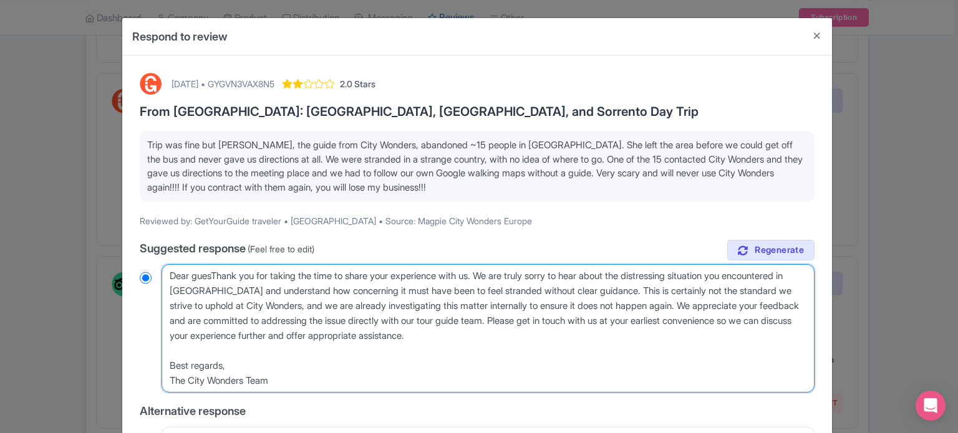
radio input "true"
type textarea "Dear guestThank you for taking the time to share your experience with us. We ar…"
radio input "true"
type textarea "Dear guest, Thank you for taking the time to share your experience with us. We …"
radio input "true"
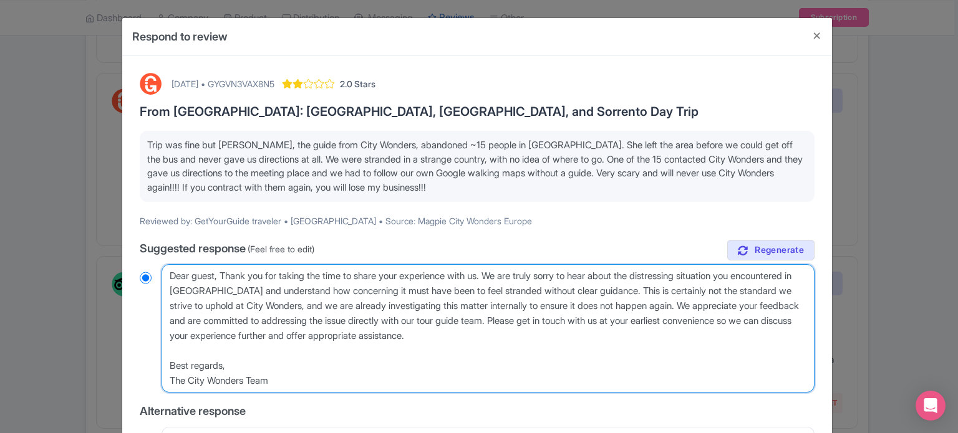
type textarea "Dear guest, [PERSON_NAME] you for taking the time to share your experience with…"
radio input "true"
type textarea "Dear guest, thank you for taking the time to share your experience with us. We …"
radio input "true"
drag, startPoint x: 766, startPoint y: 306, endPoint x: 789, endPoint y: 377, distance: 75.3
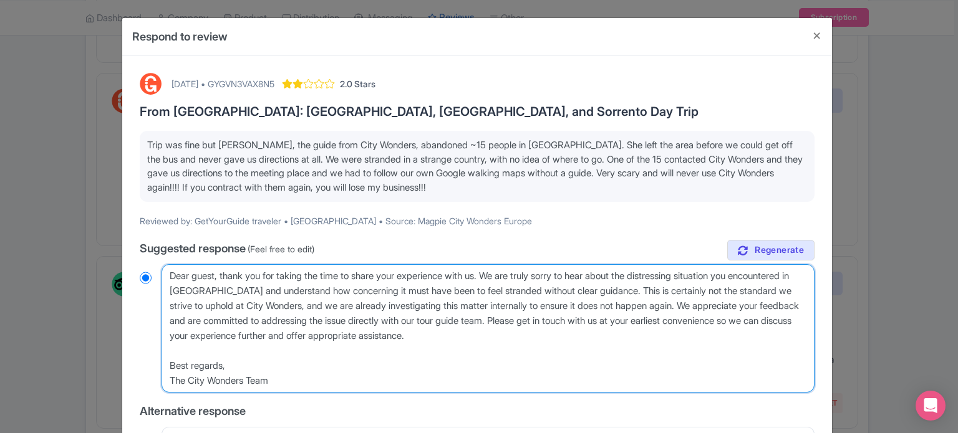
click at [789, 377] on textarea "Dear Traveler, Thank you for taking the time to share your experience with us. …" at bounding box center [488, 328] width 653 height 128
type textarea "Dear guest, thank you for taking the time to share your experience with us. We …"
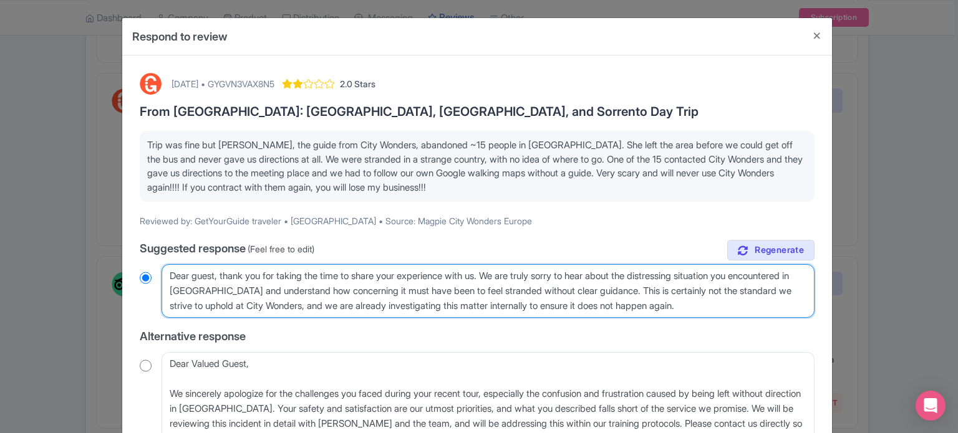
radio input "true"
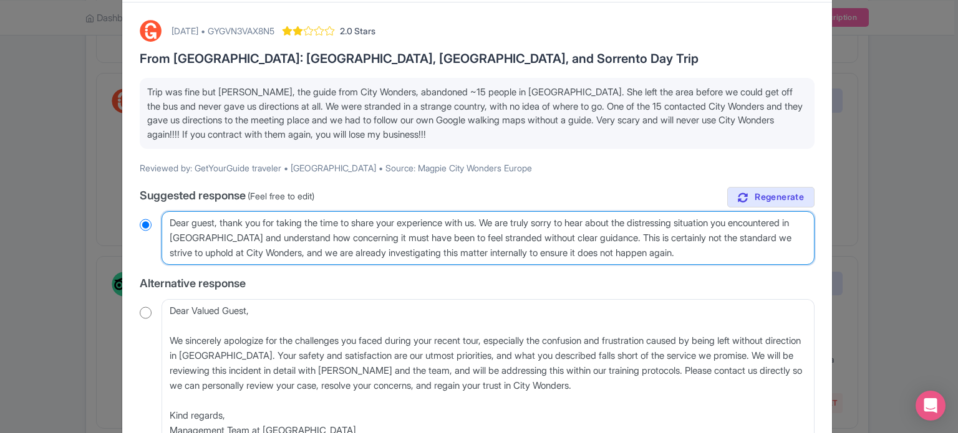
scroll to position [301, 0]
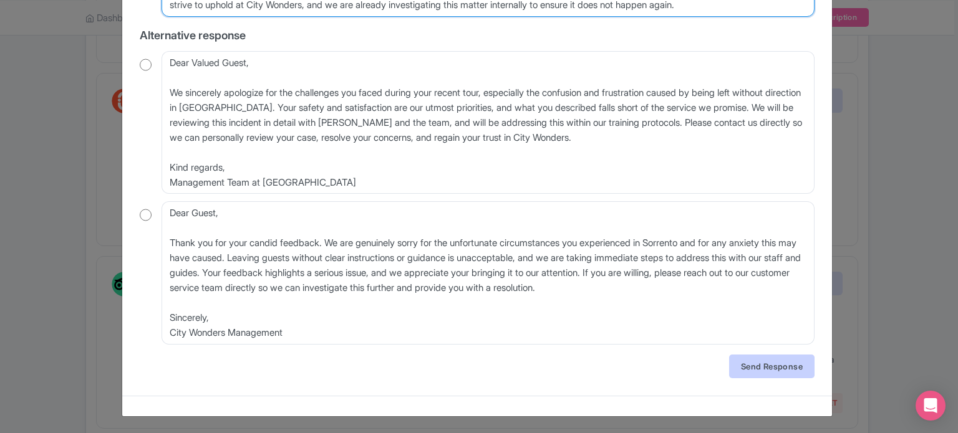
type textarea "Dear guest, thank you for taking the time to share your experience with us. We …"
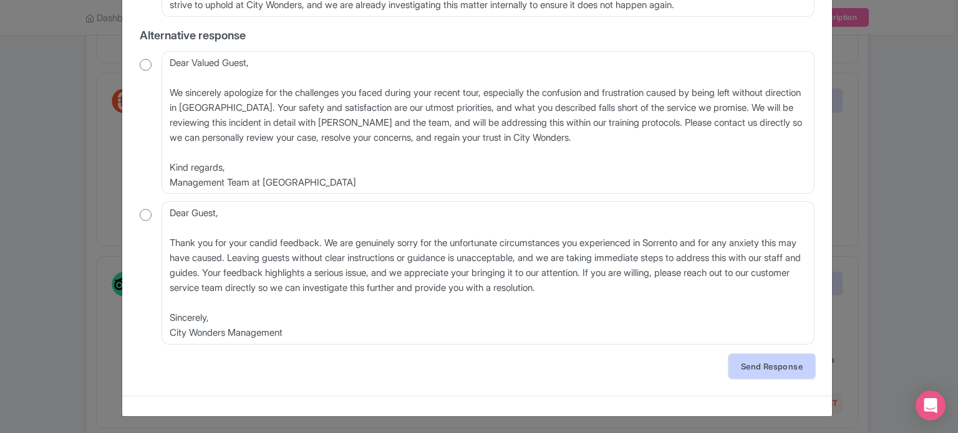
click at [775, 363] on link "Send Response" at bounding box center [771, 367] width 85 height 24
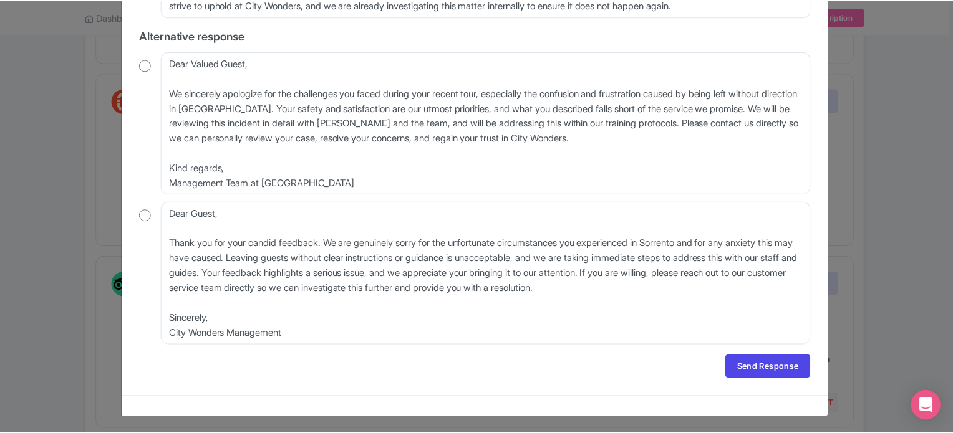
scroll to position [0, 0]
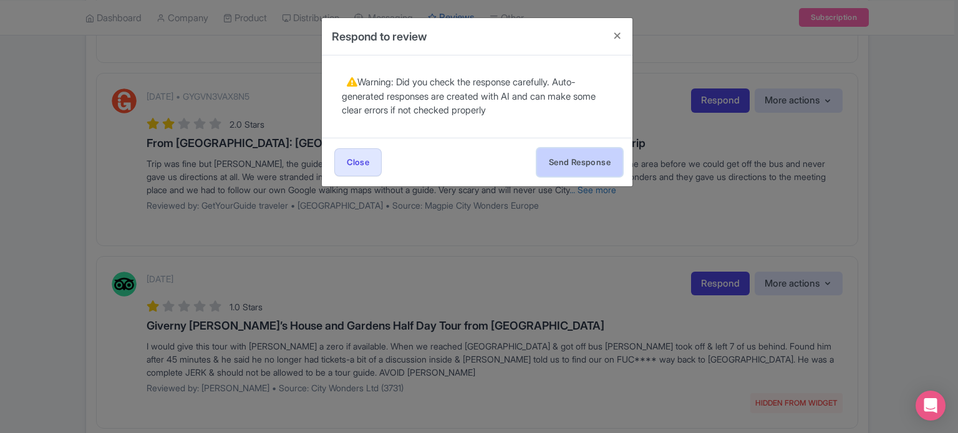
click at [572, 153] on button "Send Response" at bounding box center [579, 162] width 85 height 28
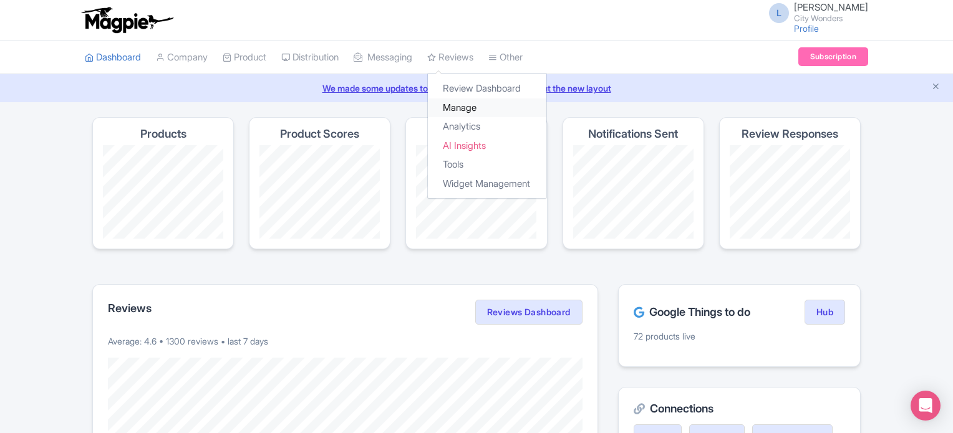
click at [481, 111] on link "Manage" at bounding box center [487, 108] width 118 height 19
